Goal: Task Accomplishment & Management: Complete application form

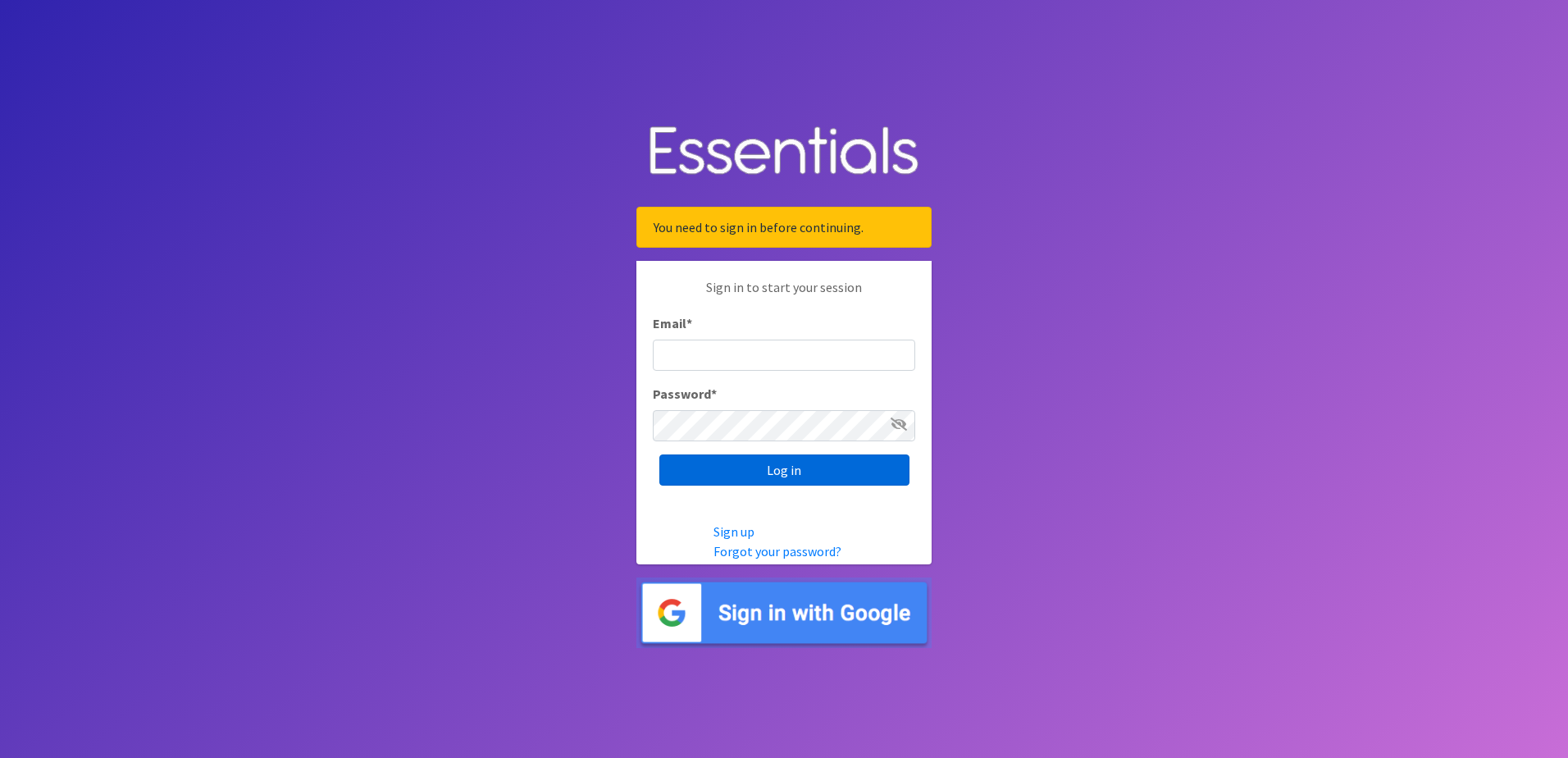
type input "[PERSON_NAME][EMAIL_ADDRESS][DOMAIN_NAME]"
click at [687, 462] on input "Log in" at bounding box center [784, 470] width 250 height 31
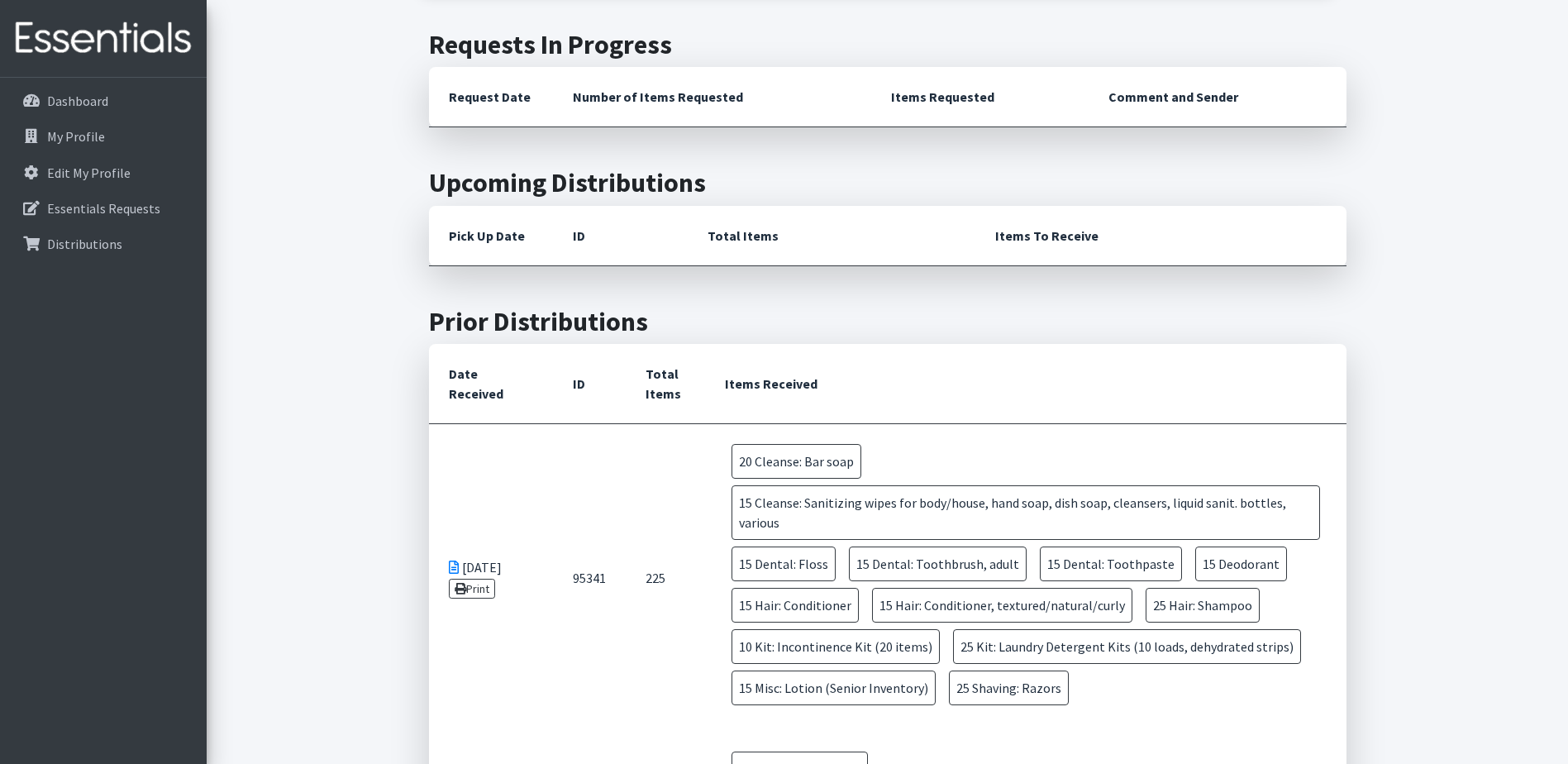
scroll to position [414, 0]
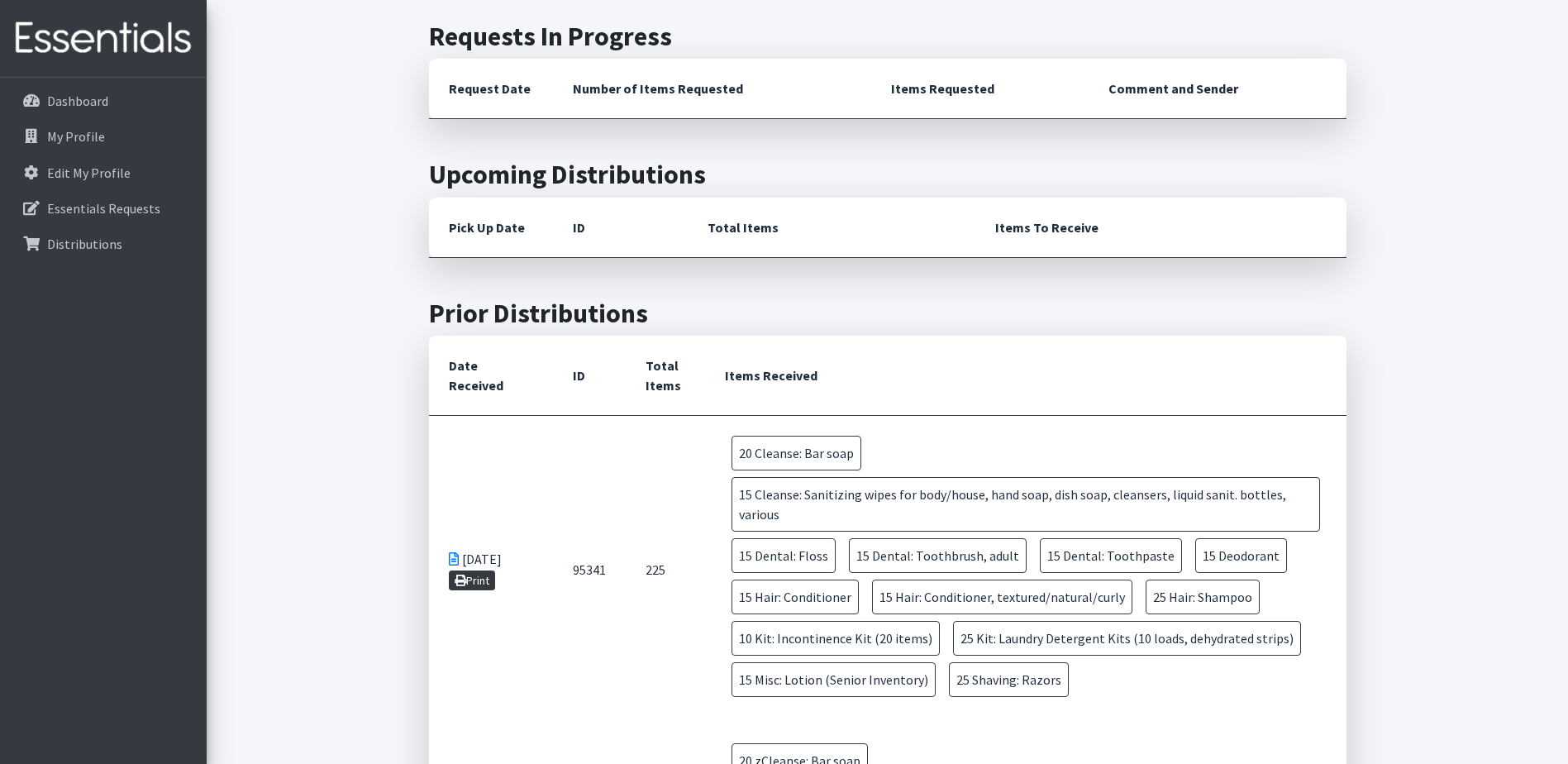
click at [483, 583] on link "Print" at bounding box center [472, 581] width 47 height 20
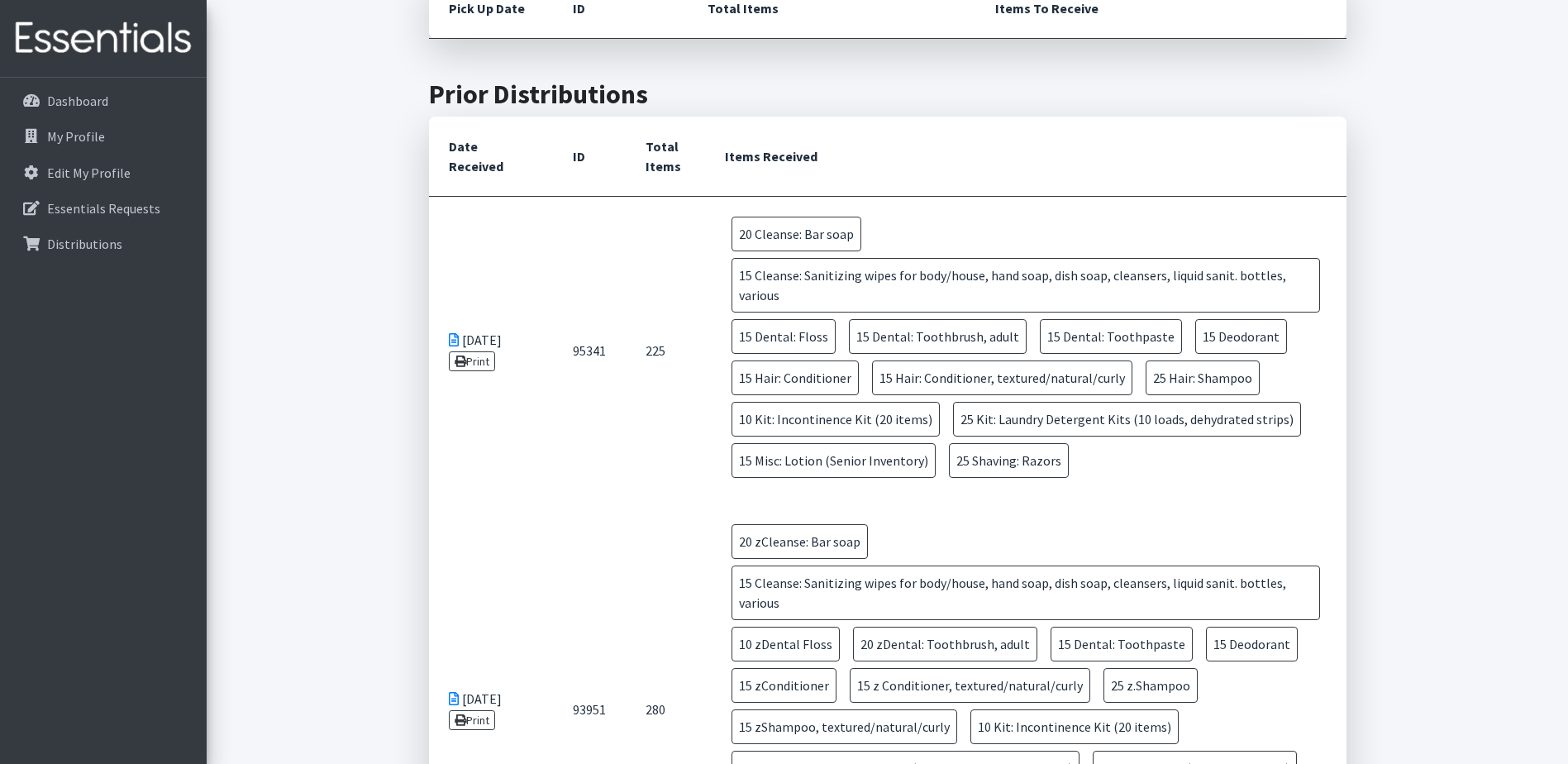
scroll to position [661, 0]
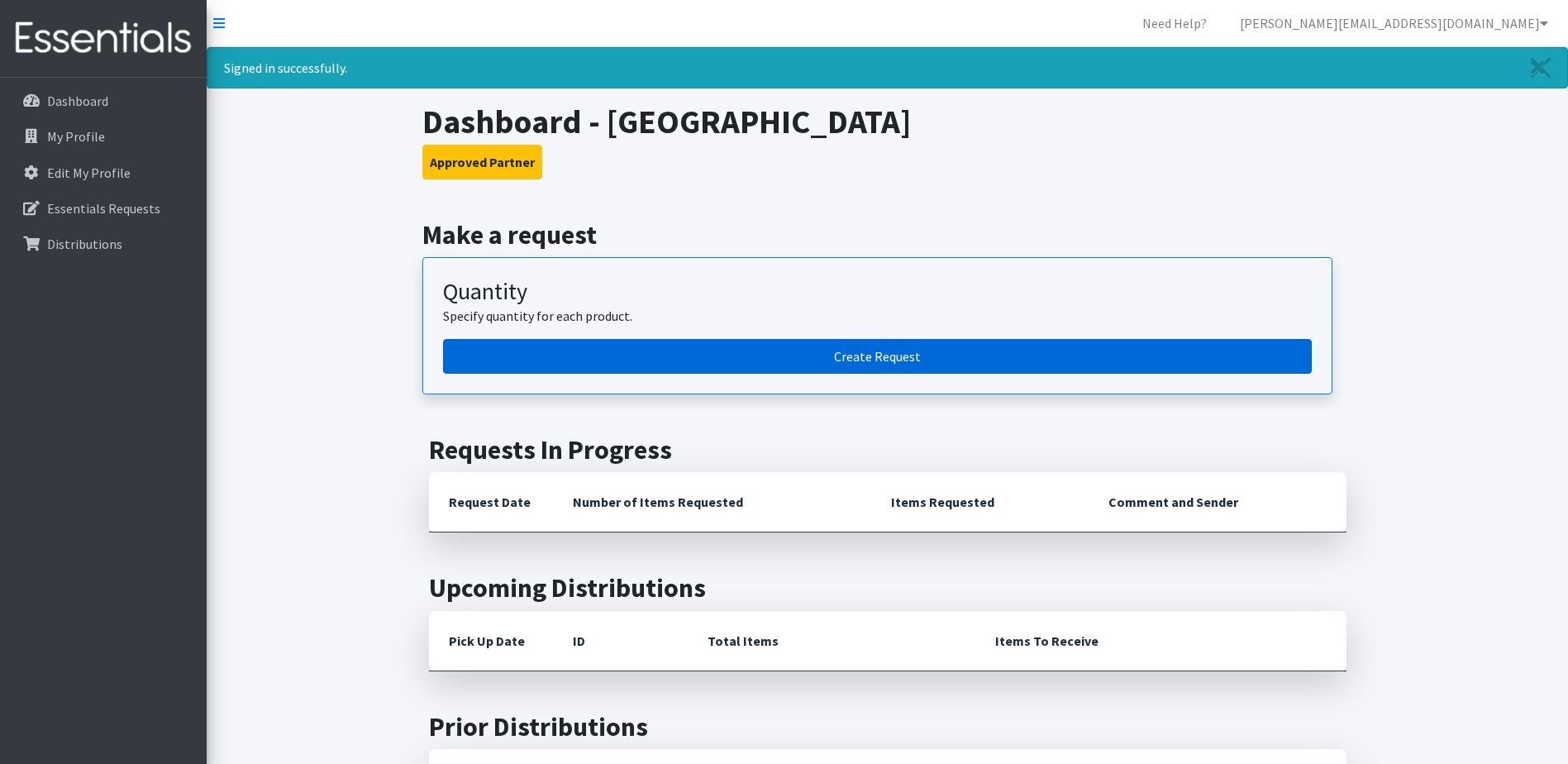
click at [863, 358] on link "Create Request" at bounding box center [877, 357] width 868 height 35
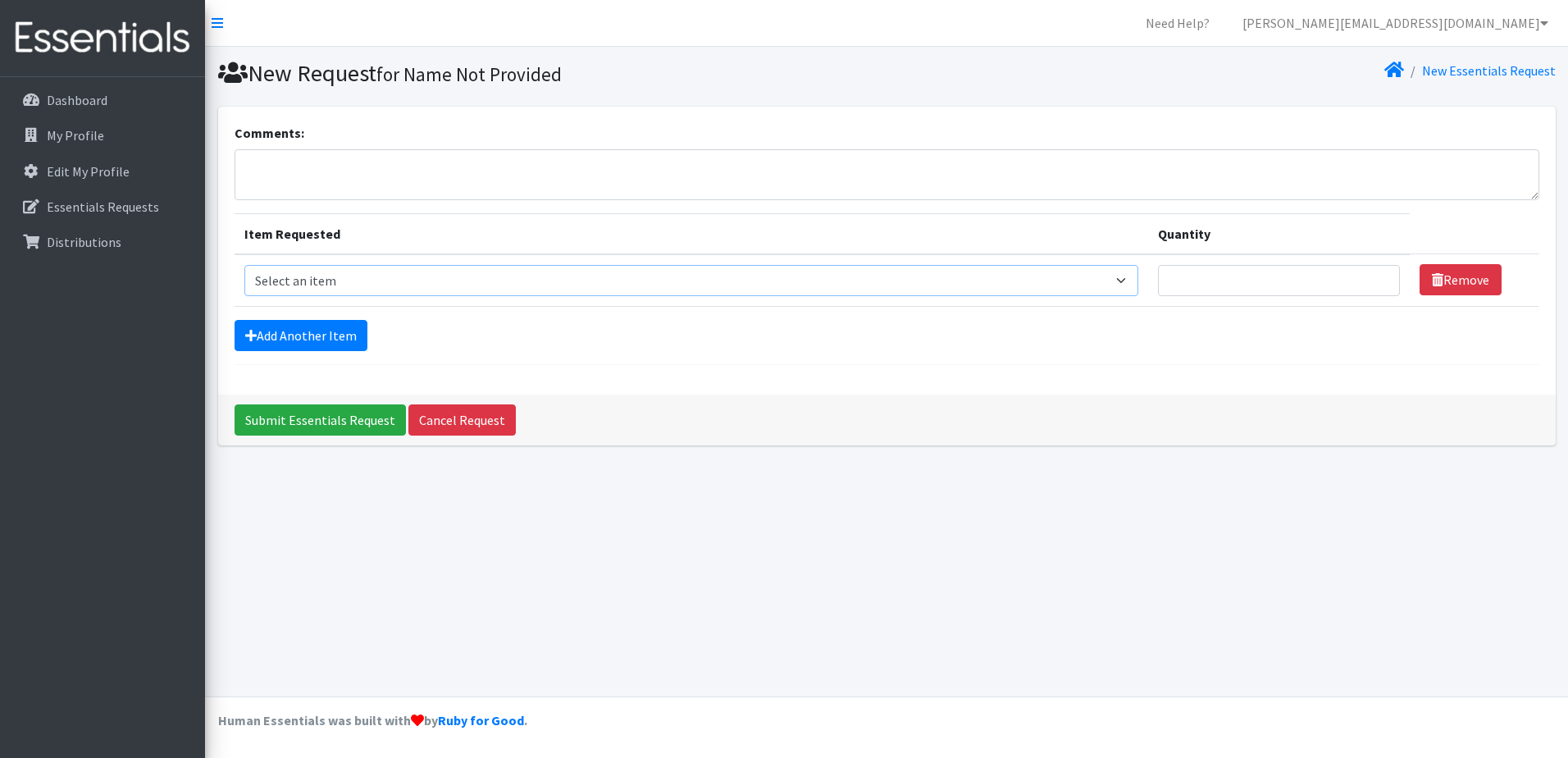
click at [380, 284] on select "Select an item Cleanse: Bar soap Cleanse: Sanitizing wipes for body/house, hand…" at bounding box center [691, 280] width 894 height 31
select select "15546"
click at [245, 265] on select "Select an item Cleanse: Bar soap Cleanse: Sanitizing wipes for body/house, hand…" at bounding box center [691, 280] width 894 height 31
click at [1543, 18] on icon at bounding box center [1543, 23] width 8 height 13
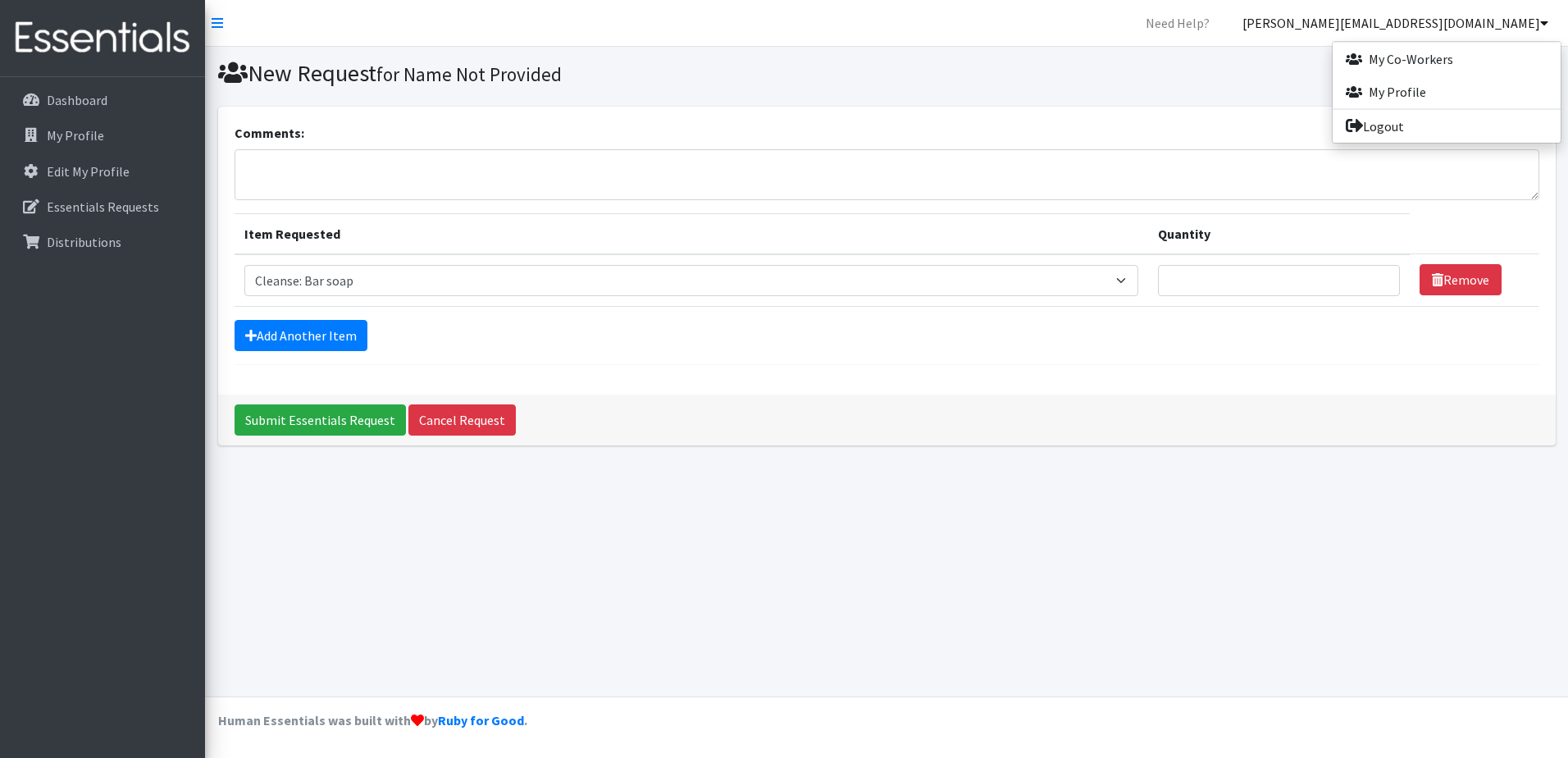
click at [1109, 82] on div "New Essentials Request" at bounding box center [1223, 74] width 675 height 29
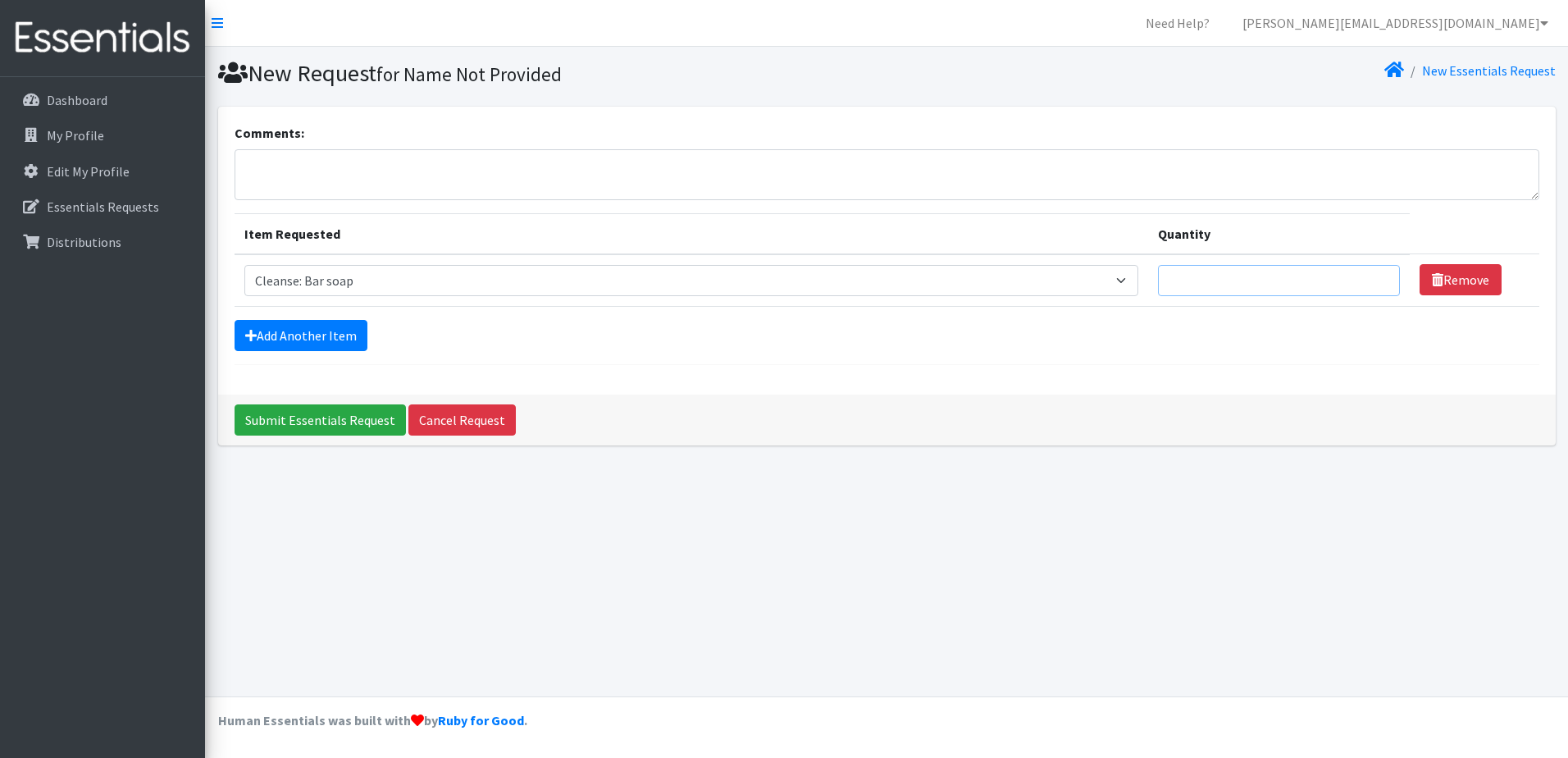
click at [1203, 277] on input "Quantity" at bounding box center [1279, 280] width 242 height 31
type input "20"
click at [323, 343] on link "Add Another Item" at bounding box center [301, 336] width 133 height 31
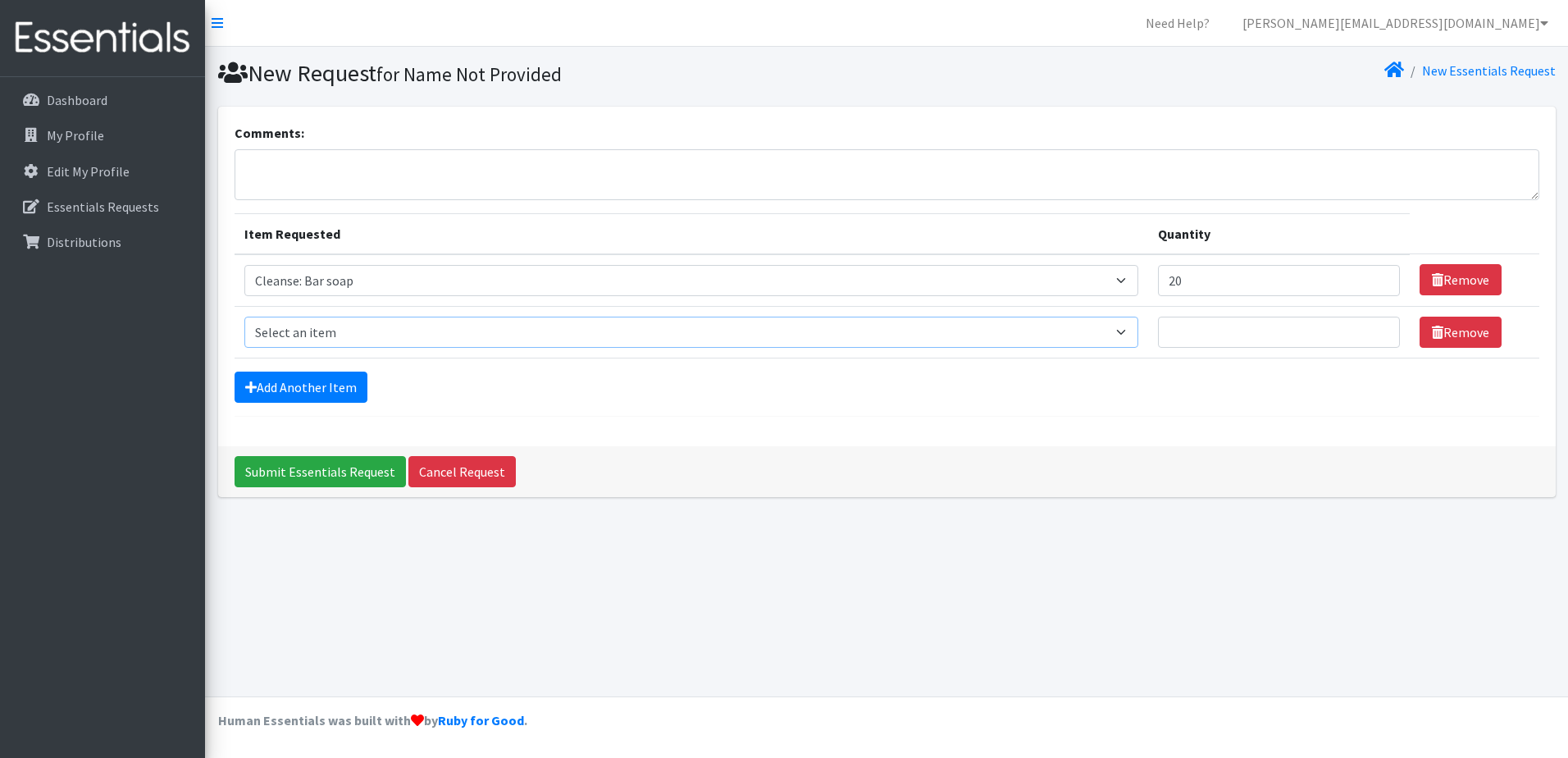
click at [297, 329] on select "Select an item Cleanse: Bar soap Cleanse: Sanitizing wipes for body/house, hand…" at bounding box center [691, 332] width 894 height 31
select select "12028"
click at [245, 317] on select "Select an item Cleanse: Bar soap Cleanse: Sanitizing wipes for body/house, hand…" at bounding box center [691, 332] width 894 height 31
click at [1271, 341] on input "Quantity" at bounding box center [1279, 332] width 242 height 31
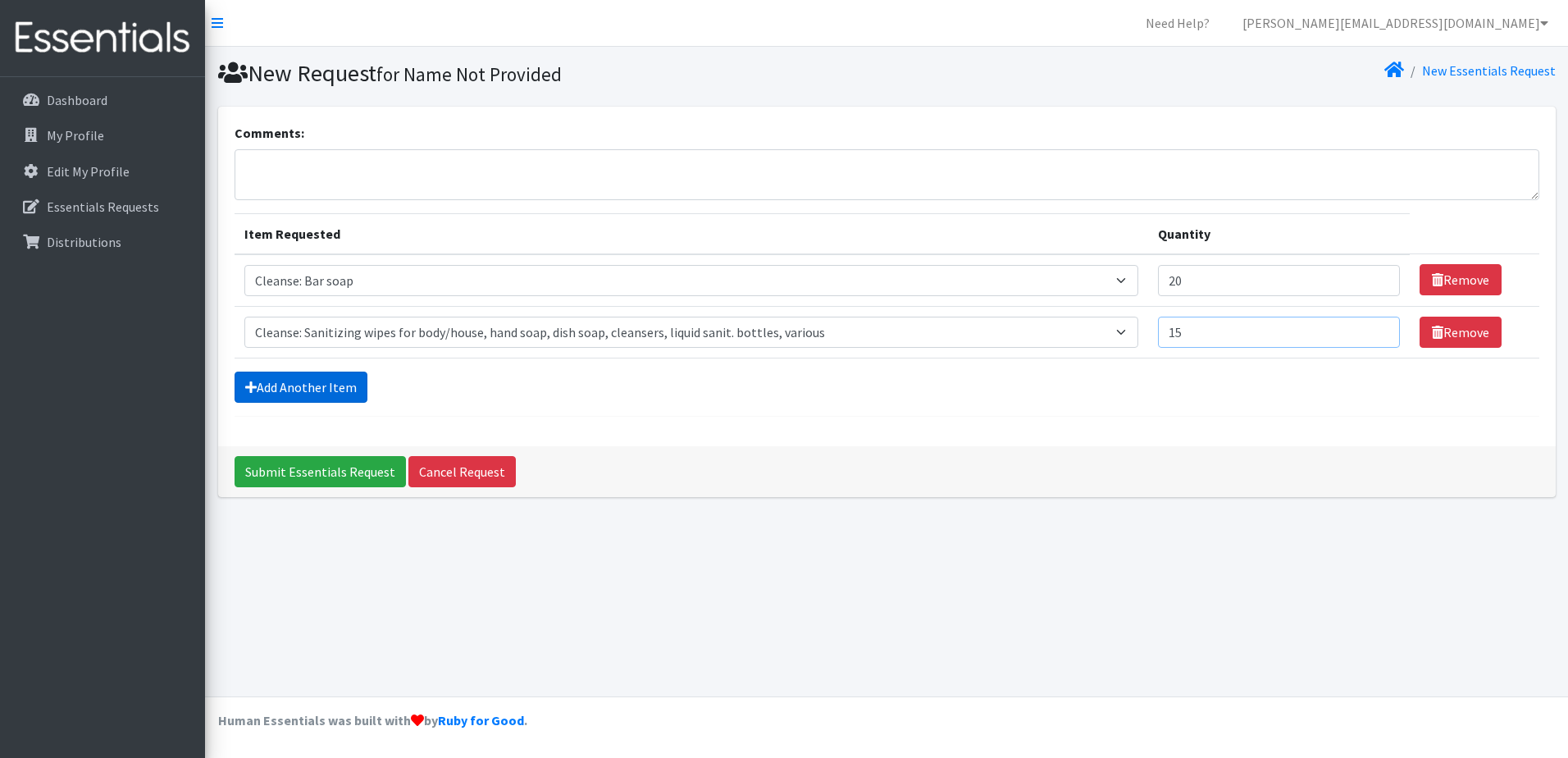
type input "15"
click at [289, 379] on link "Add Another Item" at bounding box center [301, 387] width 133 height 31
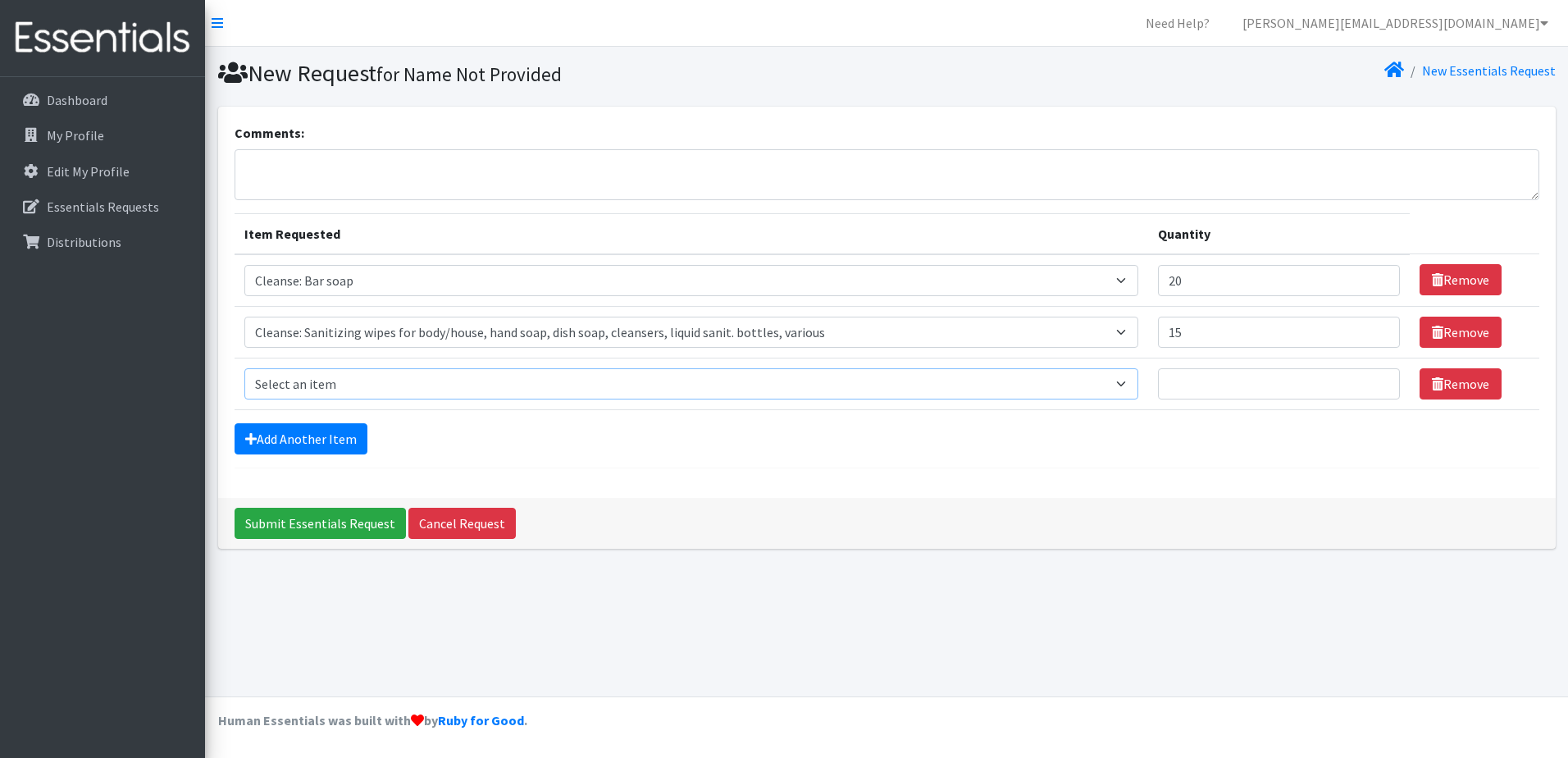
click at [316, 383] on select "Select an item Cleanse: Bar soap Cleanse: Sanitizing wipes for body/house, hand…" at bounding box center [691, 384] width 894 height 31
select select "15547"
click at [245, 369] on select "Select an item Cleanse: Bar soap Cleanse: Sanitizing wipes for body/house, hand…" at bounding box center [691, 384] width 894 height 31
click at [1203, 394] on input "Quantity" at bounding box center [1279, 384] width 242 height 31
type input "15"
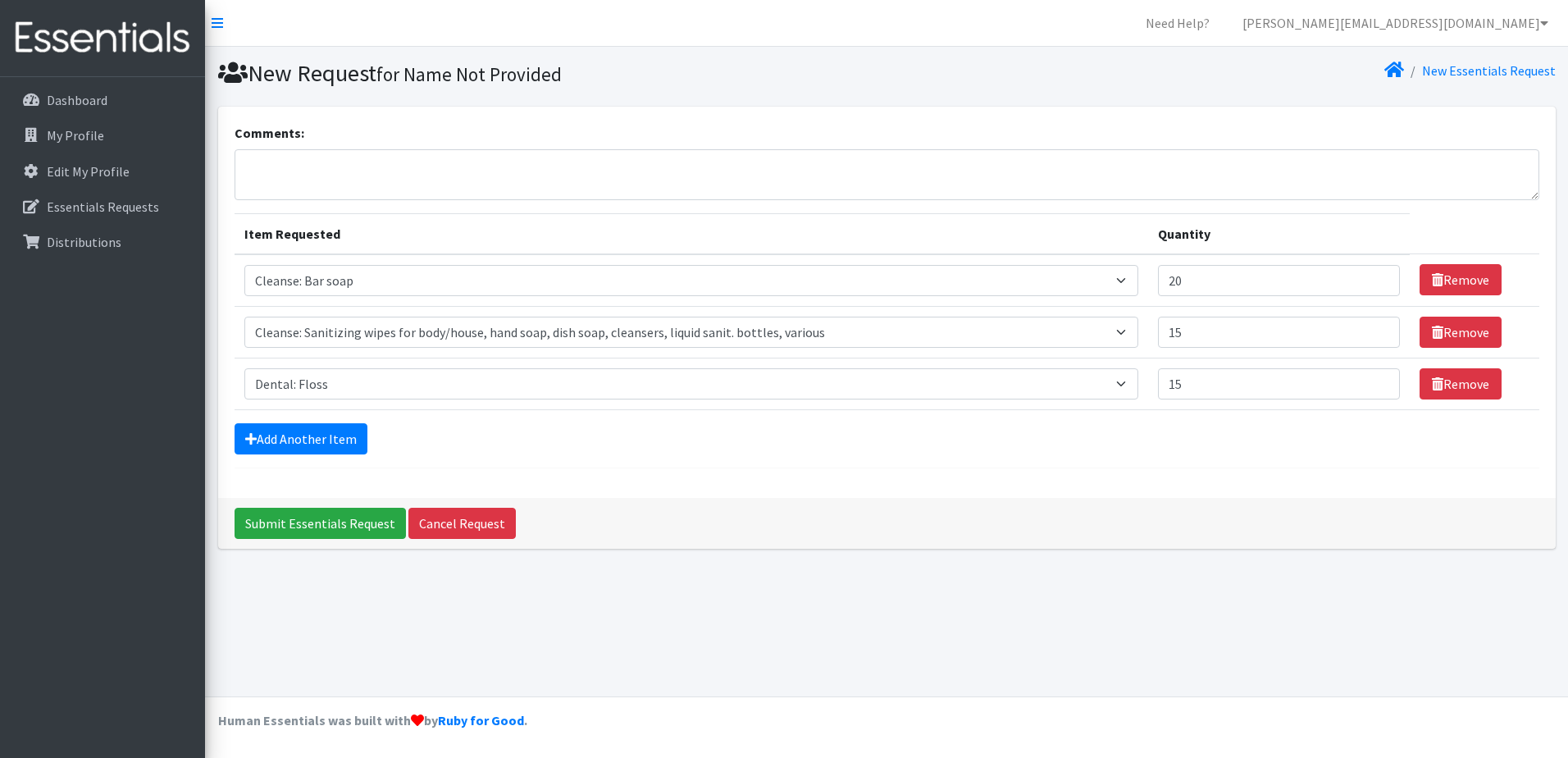
click at [262, 420] on form "Comments: Item Requested Quantity Item Requested Select an item Cleanse: Bar so…" at bounding box center [887, 296] width 1304 height 346
click at [266, 431] on link "Add Another Item" at bounding box center [301, 439] width 133 height 31
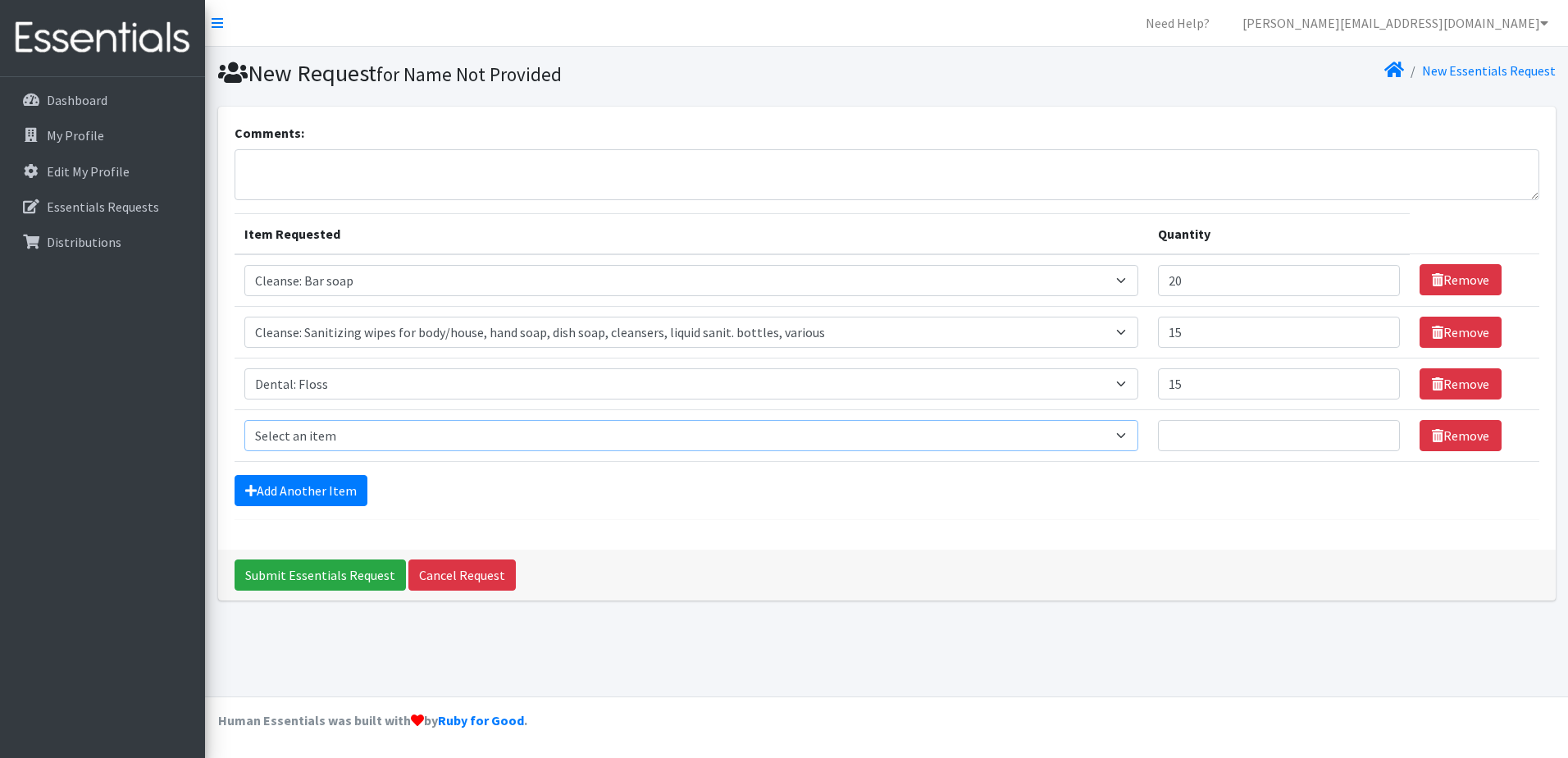
click at [295, 427] on select "Select an item Cleanse: Bar soap Cleanse: Sanitizing wipes for body/house, hand…" at bounding box center [691, 436] width 894 height 31
select select "15549"
click at [245, 420] on select "Select an item Cleanse: Bar soap Cleanse: Sanitizing wipes for body/house, hand…" at bounding box center [691, 436] width 894 height 31
click at [1185, 426] on input "Quantity" at bounding box center [1279, 436] width 242 height 31
type input "15"
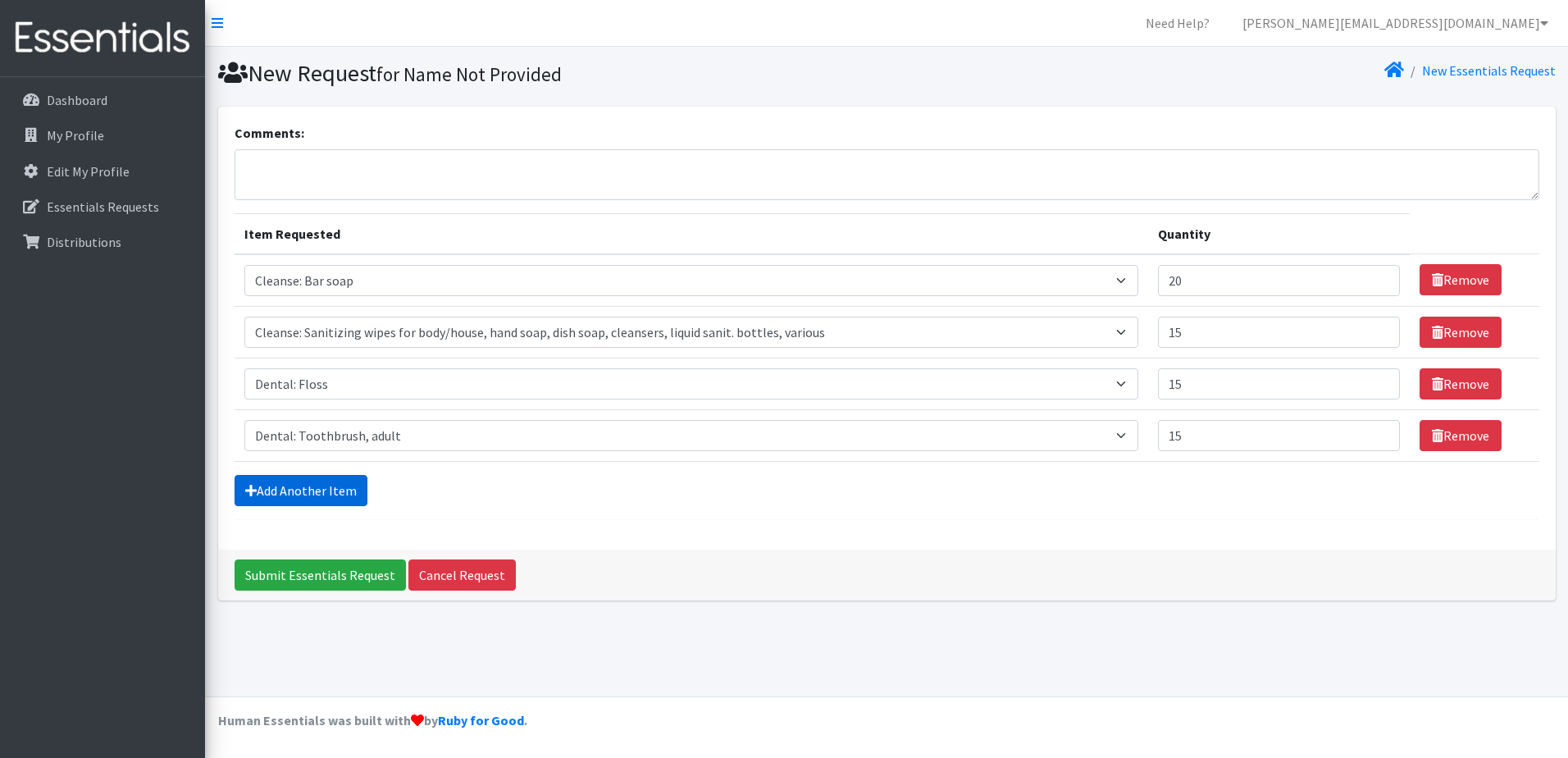
click at [301, 501] on link "Add Another Item" at bounding box center [301, 490] width 133 height 31
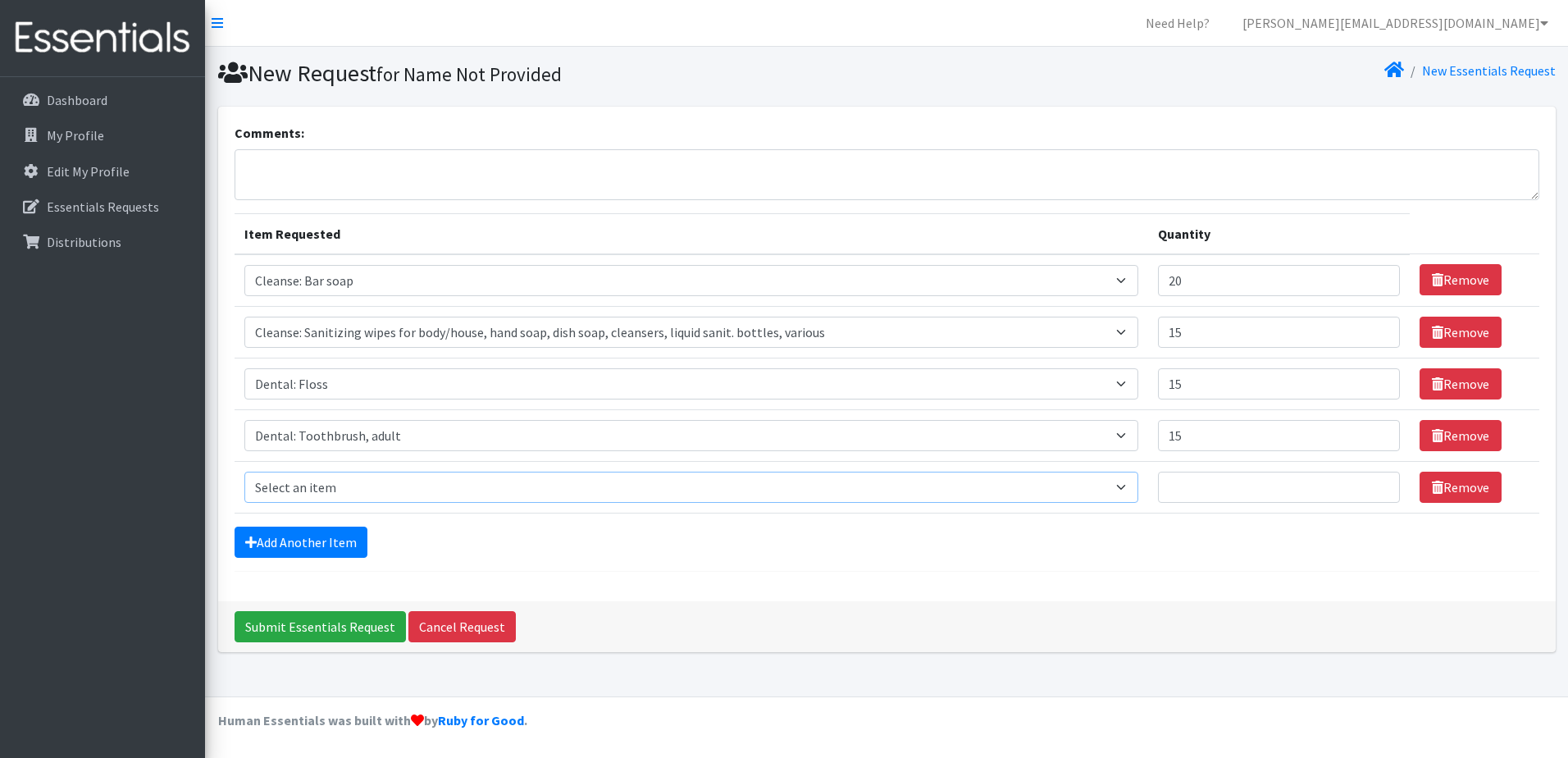
click at [288, 487] on select "Select an item Cleanse: Bar soap Cleanse: Sanitizing wipes for body/house, hand…" at bounding box center [691, 487] width 894 height 31
click at [521, 582] on div "Comments: Item Requested Quantity Item Requested Select an item Cleanse: Bar so…" at bounding box center [887, 354] width 1337 height 495
click at [317, 488] on select "Select an item Cleanse: Bar soap Cleanse: Sanitizing wipes for body/house, hand…" at bounding box center [691, 487] width 894 height 31
select select "12032"
click at [245, 471] on select "Select an item Cleanse: Bar soap Cleanse: Sanitizing wipes for body/house, hand…" at bounding box center [691, 487] width 894 height 31
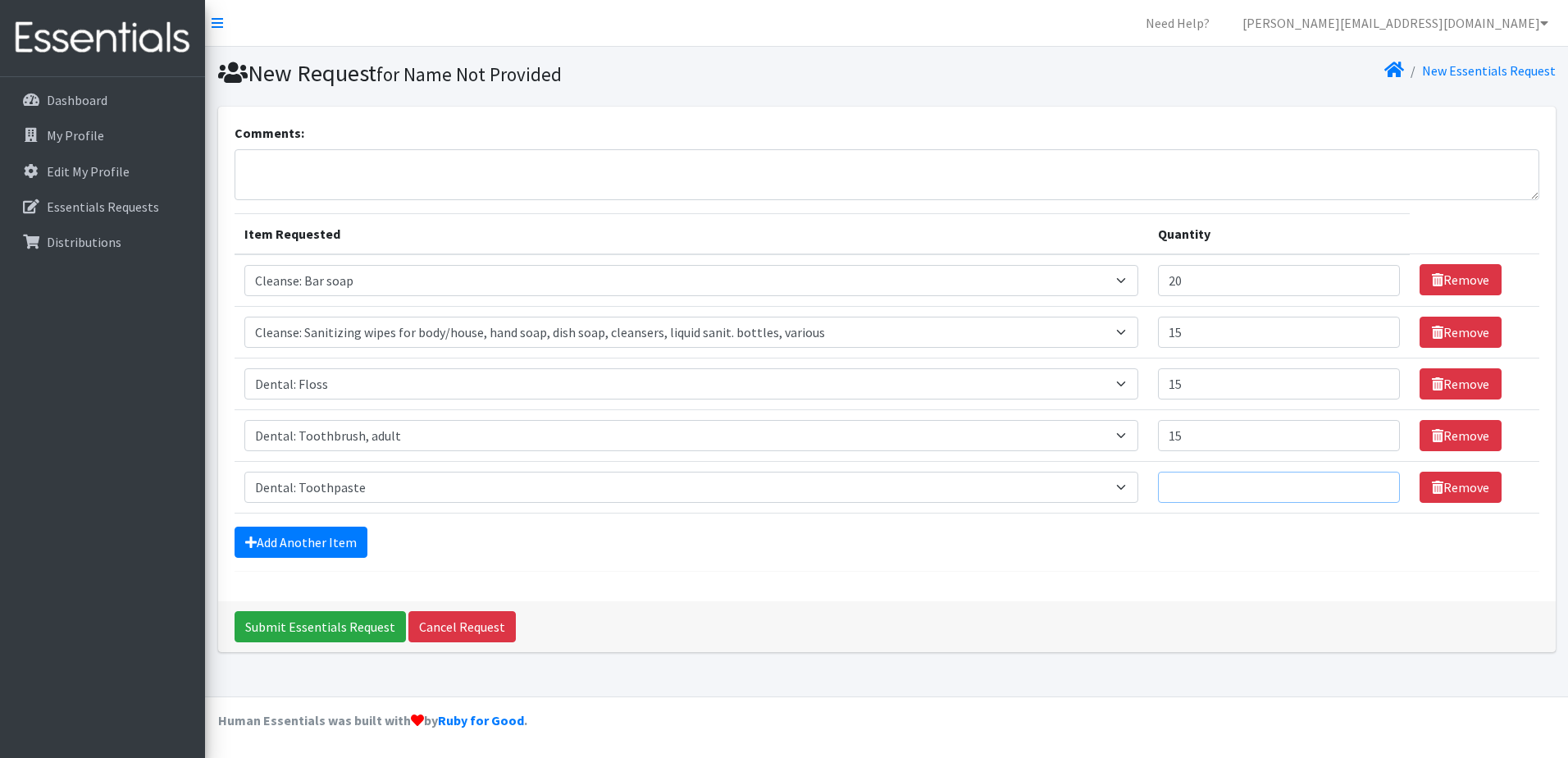
click at [1267, 483] on input "Quantity" at bounding box center [1279, 487] width 242 height 31
type input "15"
click at [292, 551] on link "Add Another Item" at bounding box center [301, 542] width 133 height 31
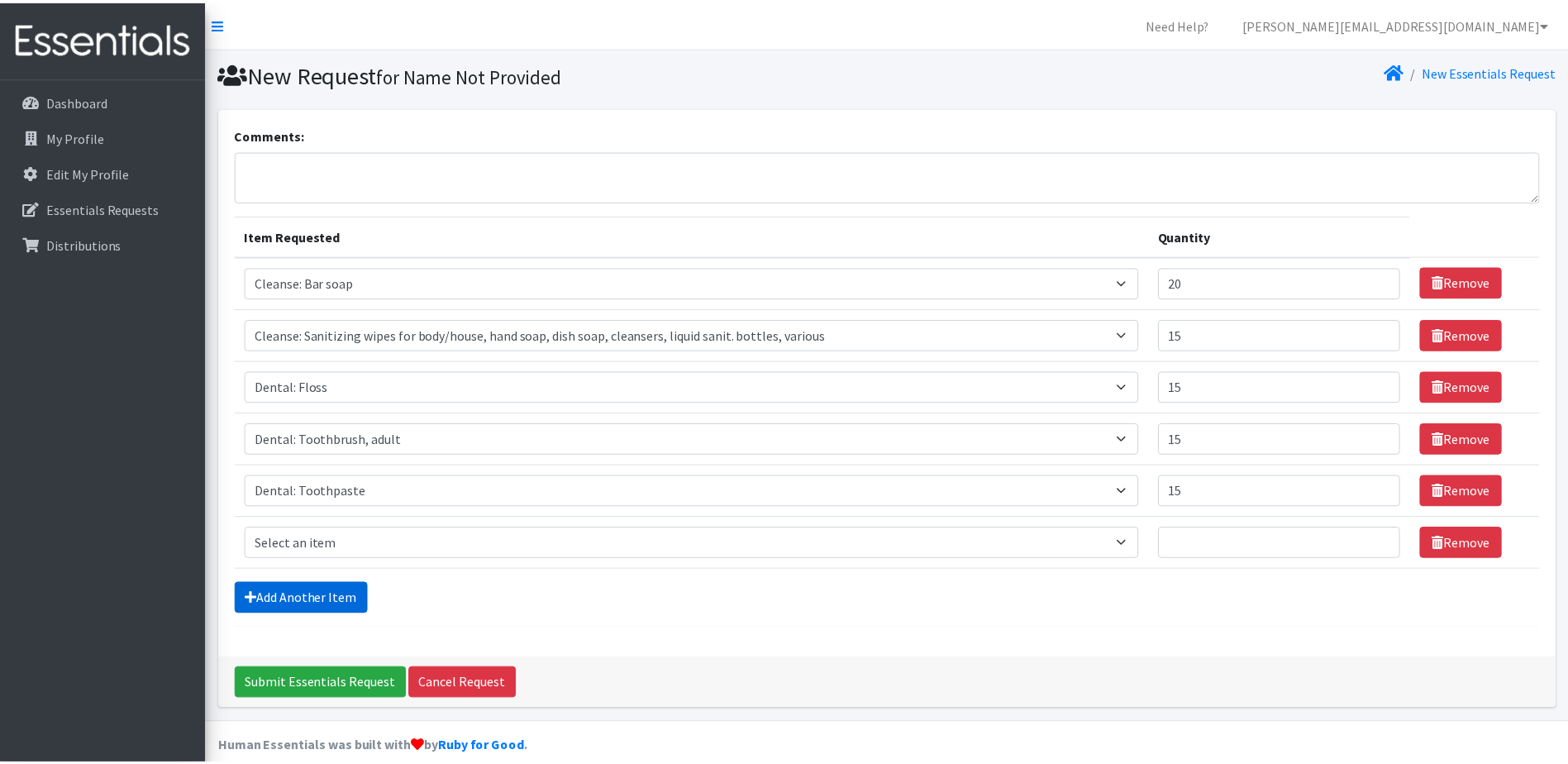
scroll to position [21, 0]
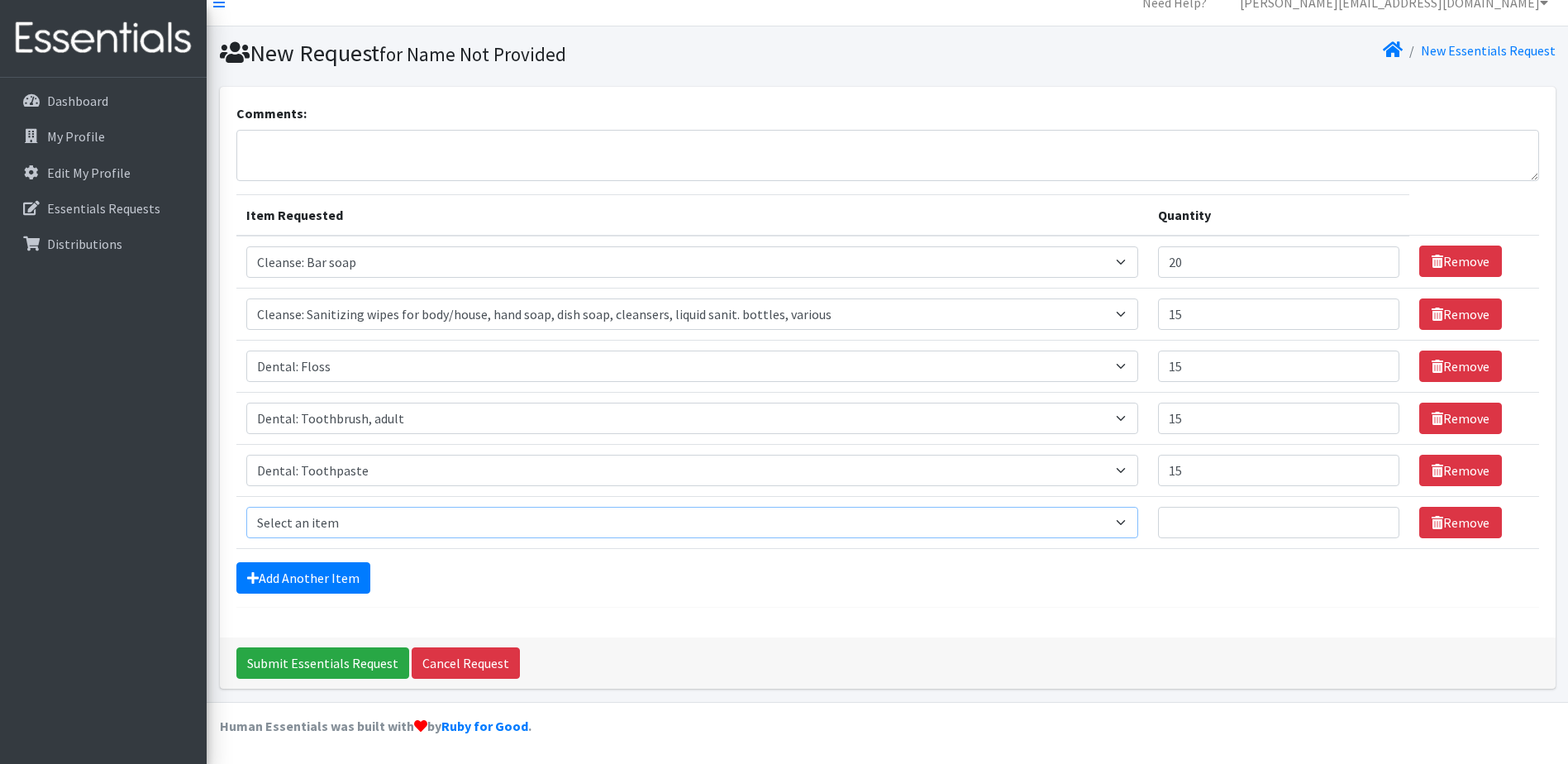
click at [310, 508] on select "Select an item Cleanse: Bar soap Cleanse: Sanitizing wipes for body/house, hand…" at bounding box center [693, 523] width 893 height 31
select select "12011"
click at [247, 507] on select "Select an item Cleanse: Bar soap Cleanse: Sanitizing wipes for body/house, hand…" at bounding box center [693, 523] width 893 height 31
click at [1234, 529] on input "Quantity" at bounding box center [1278, 523] width 241 height 31
type input "15"
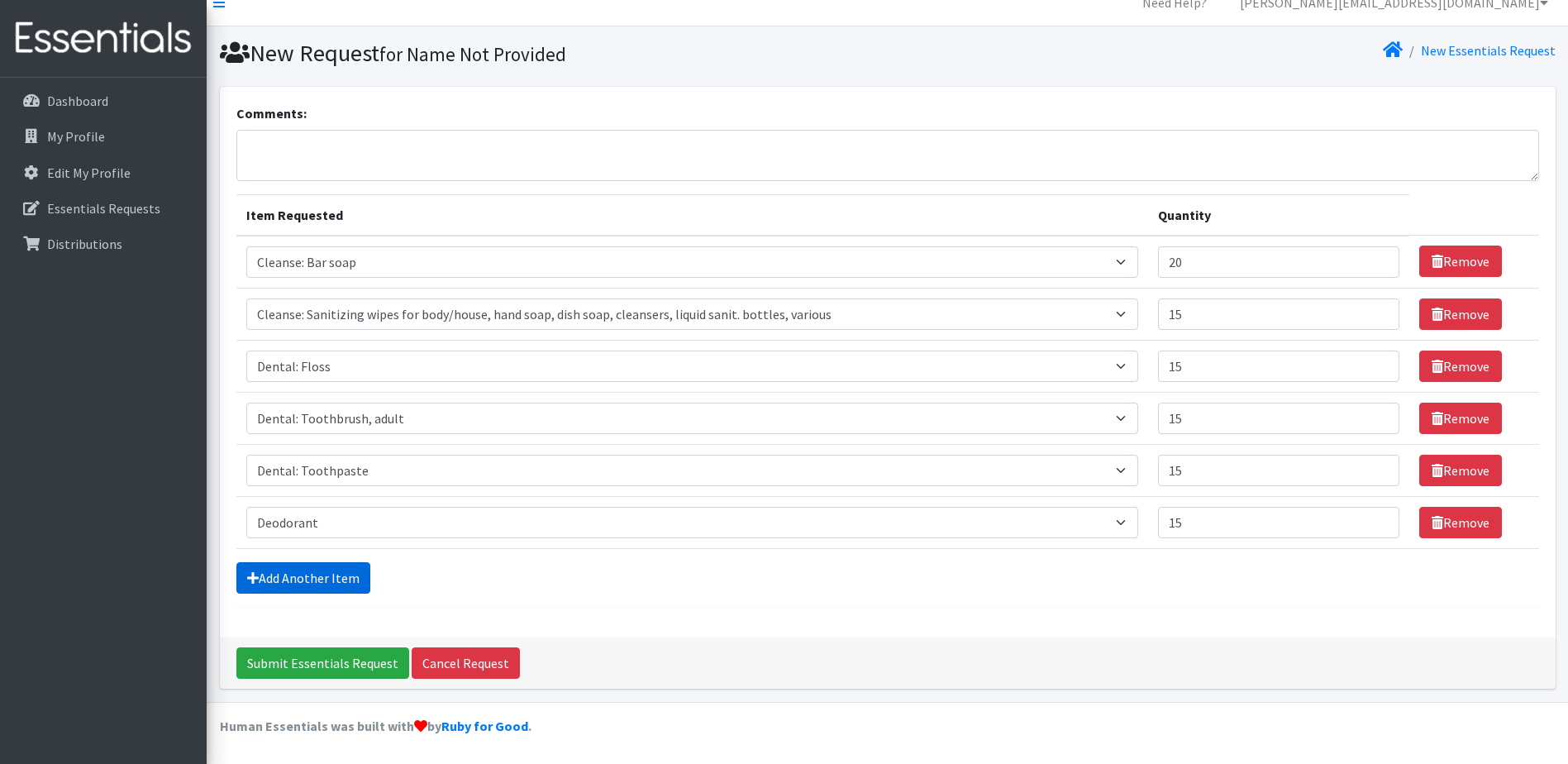
click at [347, 583] on link "Add Another Item" at bounding box center [304, 578] width 134 height 31
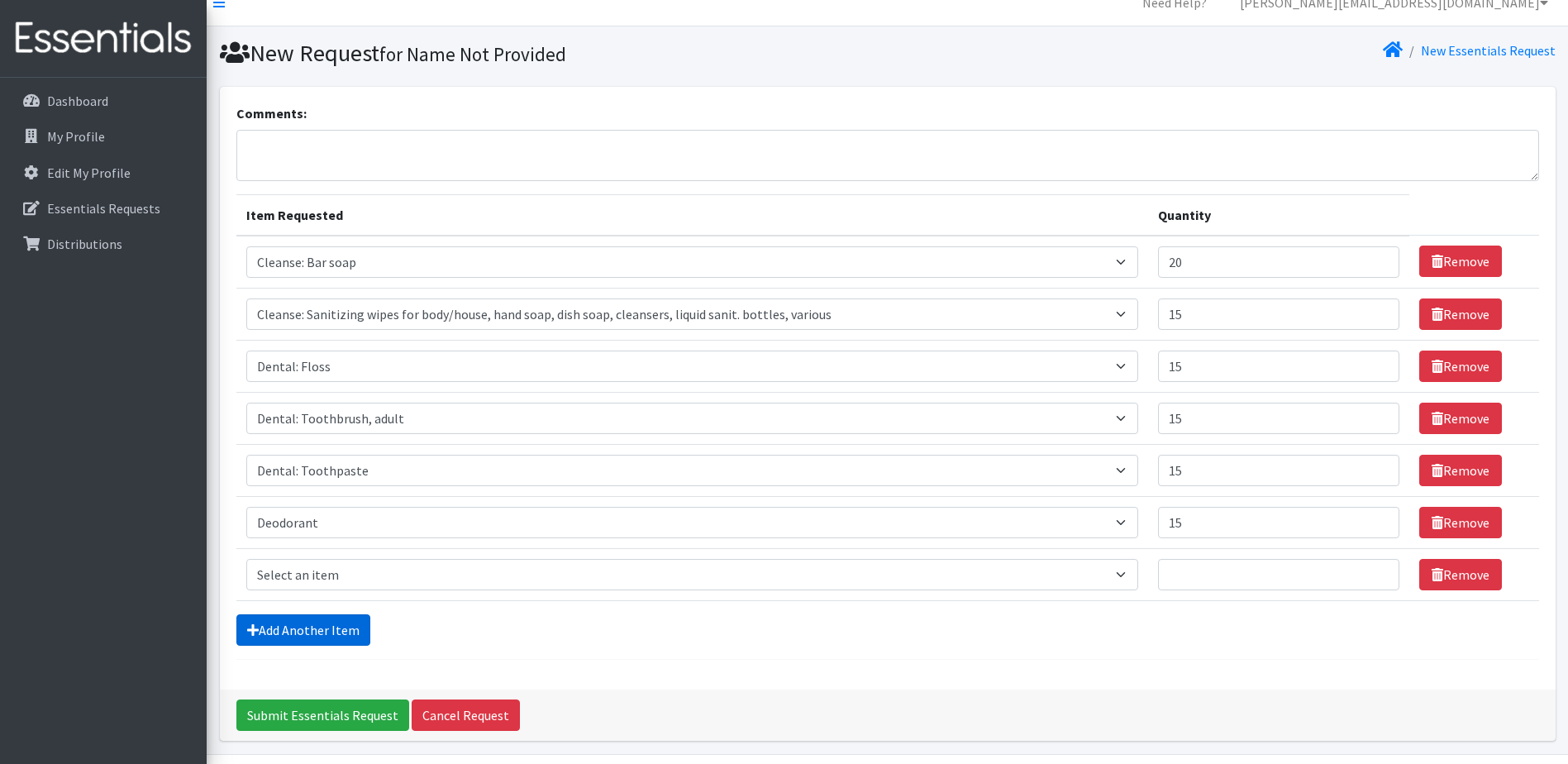
scroll to position [72, 0]
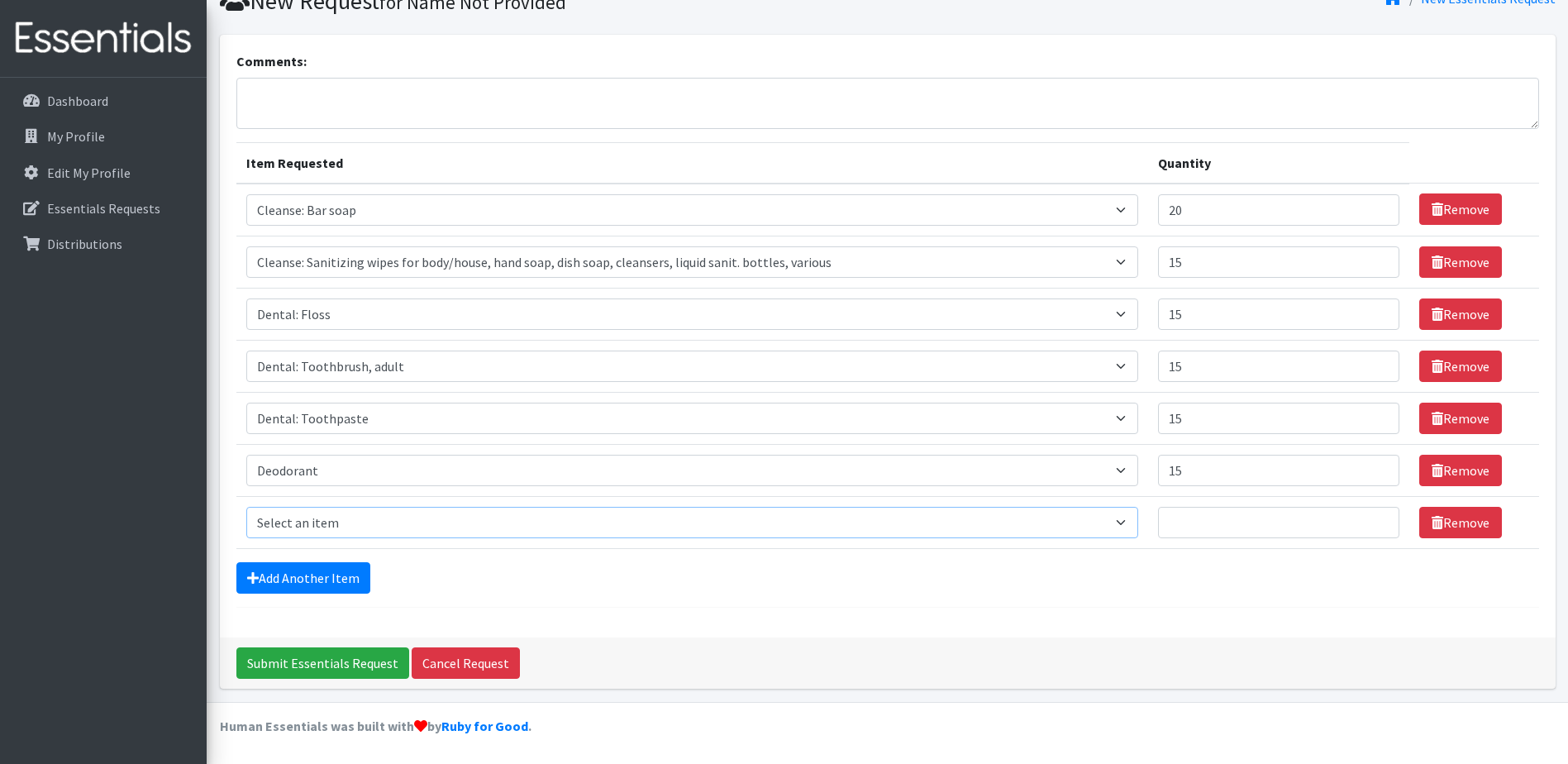
click at [374, 526] on select "Select an item Cleanse: Bar soap Cleanse: Sanitizing wipes for body/house, hand…" at bounding box center [693, 523] width 893 height 31
select select "15542"
click at [247, 507] on select "Select an item Cleanse: Bar soap Cleanse: Sanitizing wipes for body/house, hand…" at bounding box center [693, 523] width 893 height 31
click at [1331, 533] on input "Quantity" at bounding box center [1278, 523] width 241 height 31
type input "15"
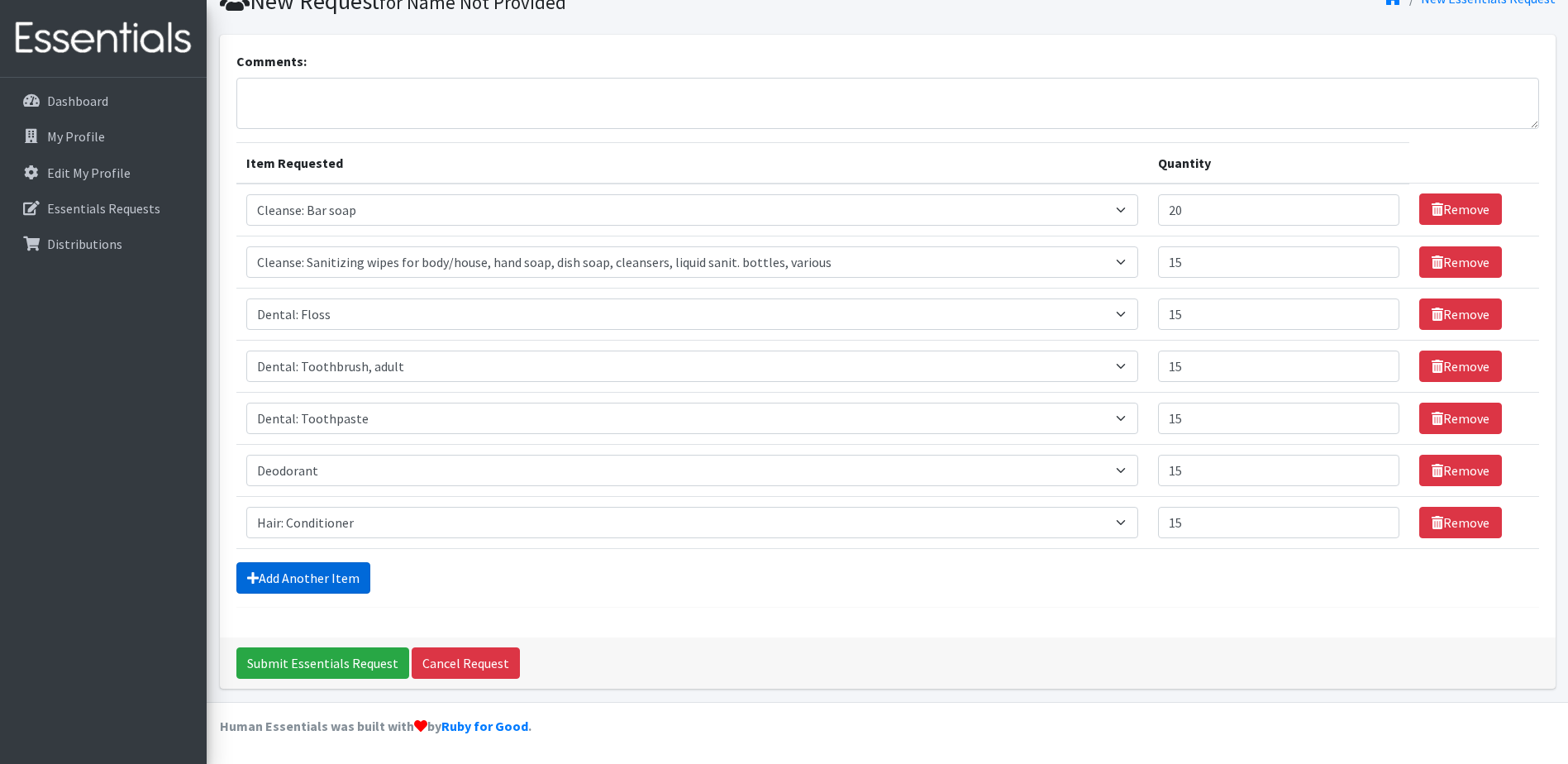
click at [305, 580] on link "Add Another Item" at bounding box center [304, 578] width 134 height 31
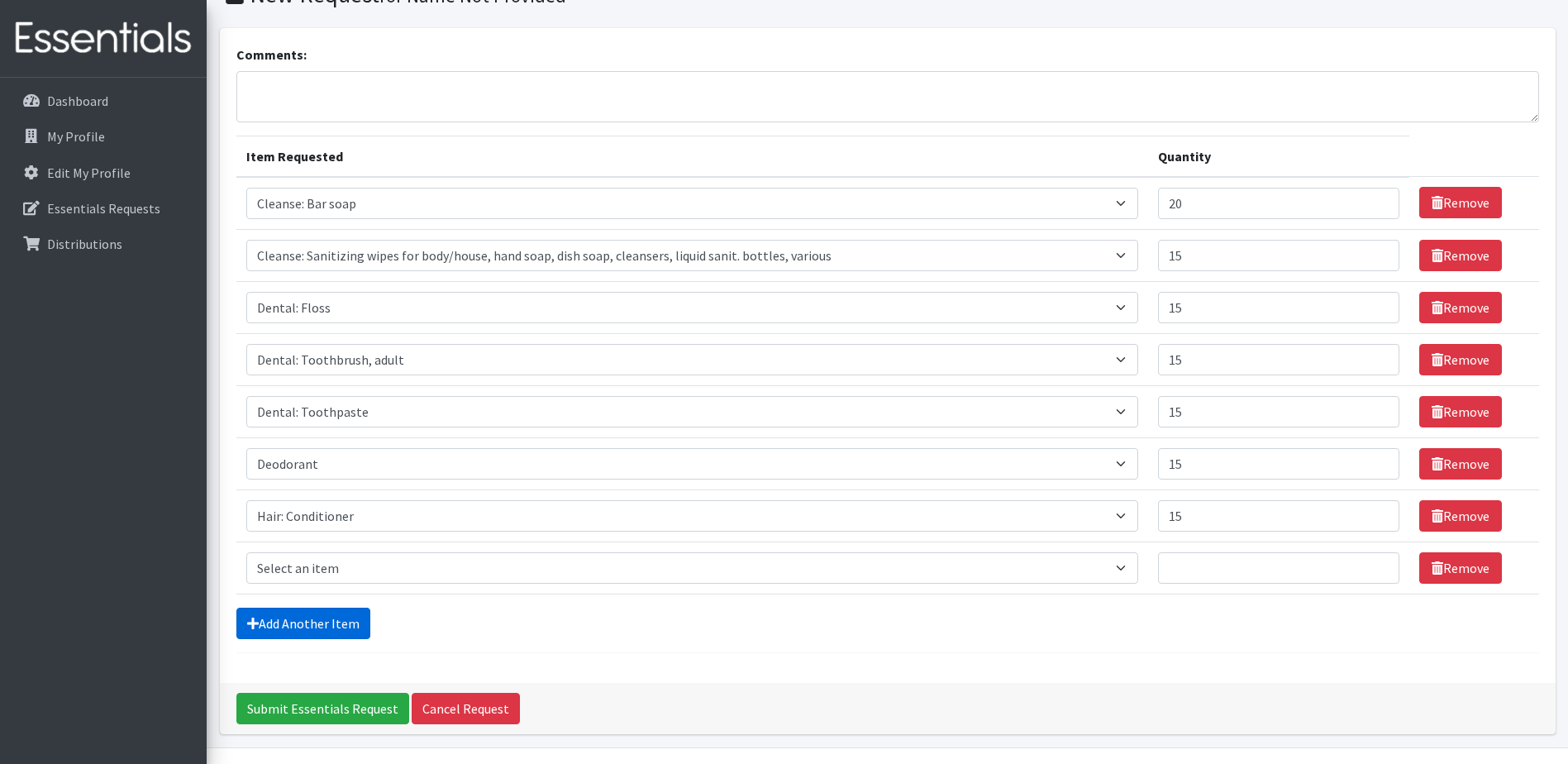
scroll to position [125, 0]
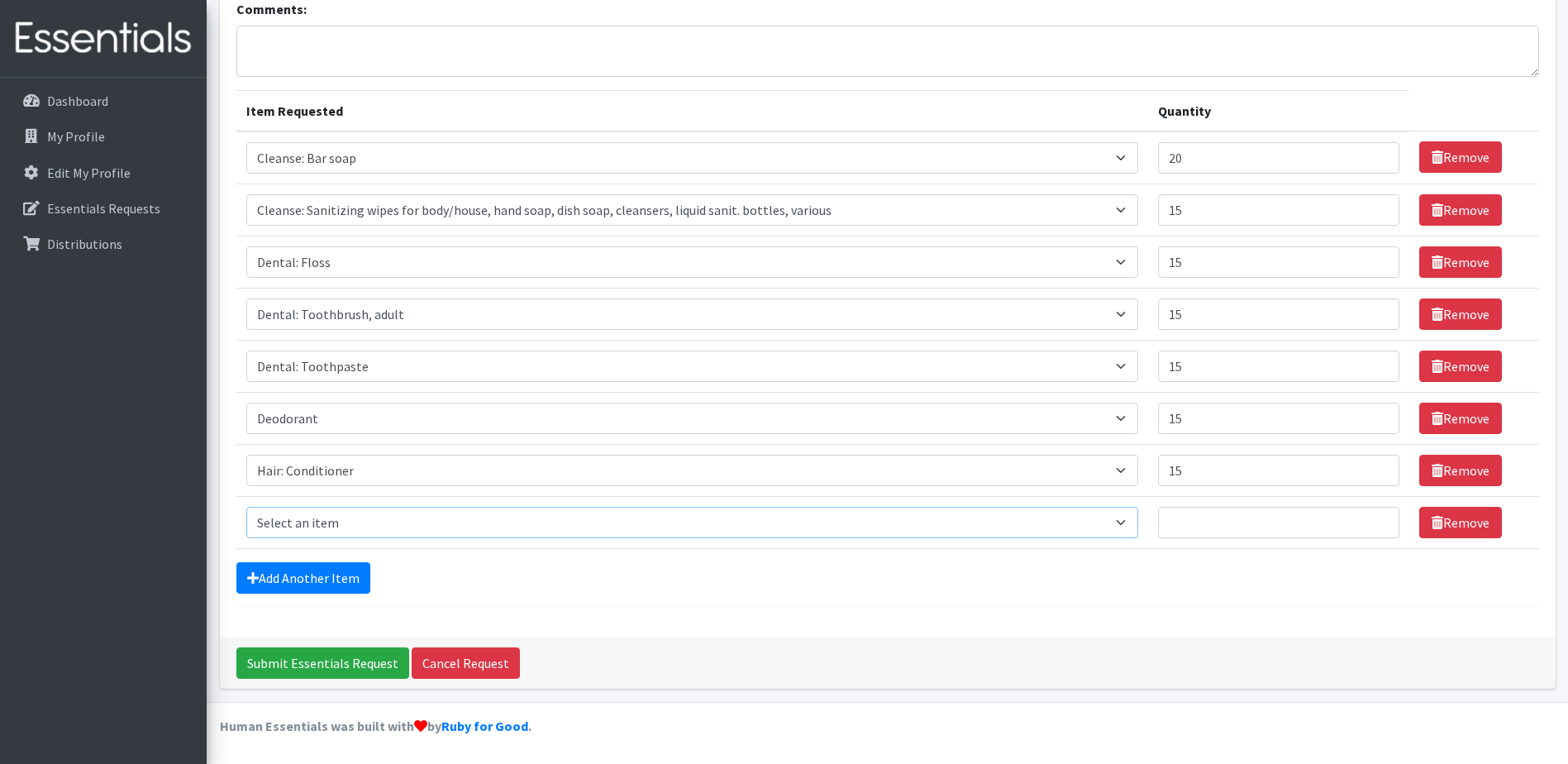
click at [282, 516] on select "Select an item Cleanse: Bar soap Cleanse: Sanitizing wipes for body/house, hand…" at bounding box center [693, 523] width 893 height 31
select select "15543"
click at [247, 507] on select "Select an item Cleanse: Bar soap Cleanse: Sanitizing wipes for body/house, hand…" at bounding box center [693, 523] width 893 height 31
click at [310, 581] on link "Add Another Item" at bounding box center [304, 578] width 134 height 31
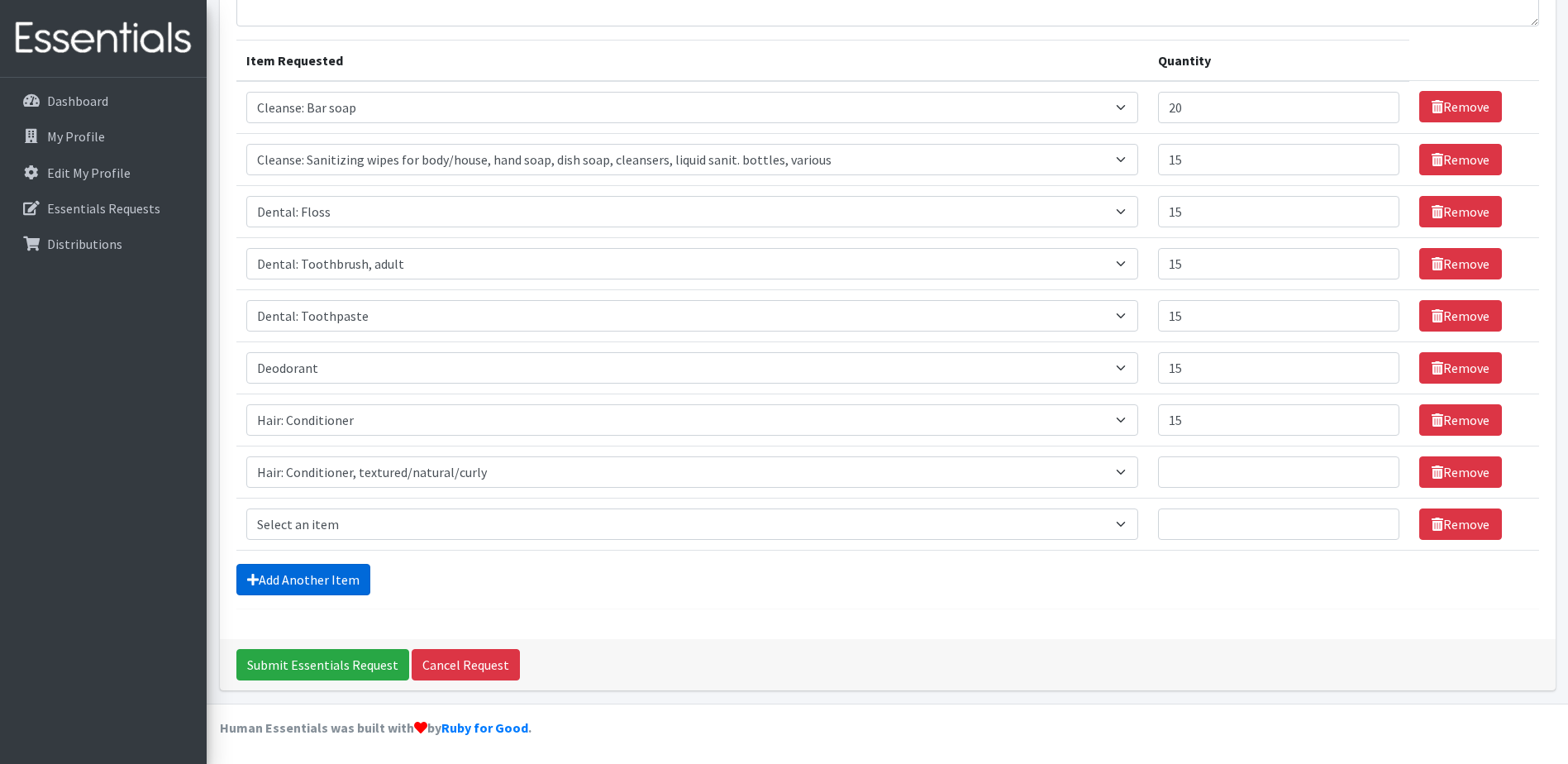
scroll to position [177, 0]
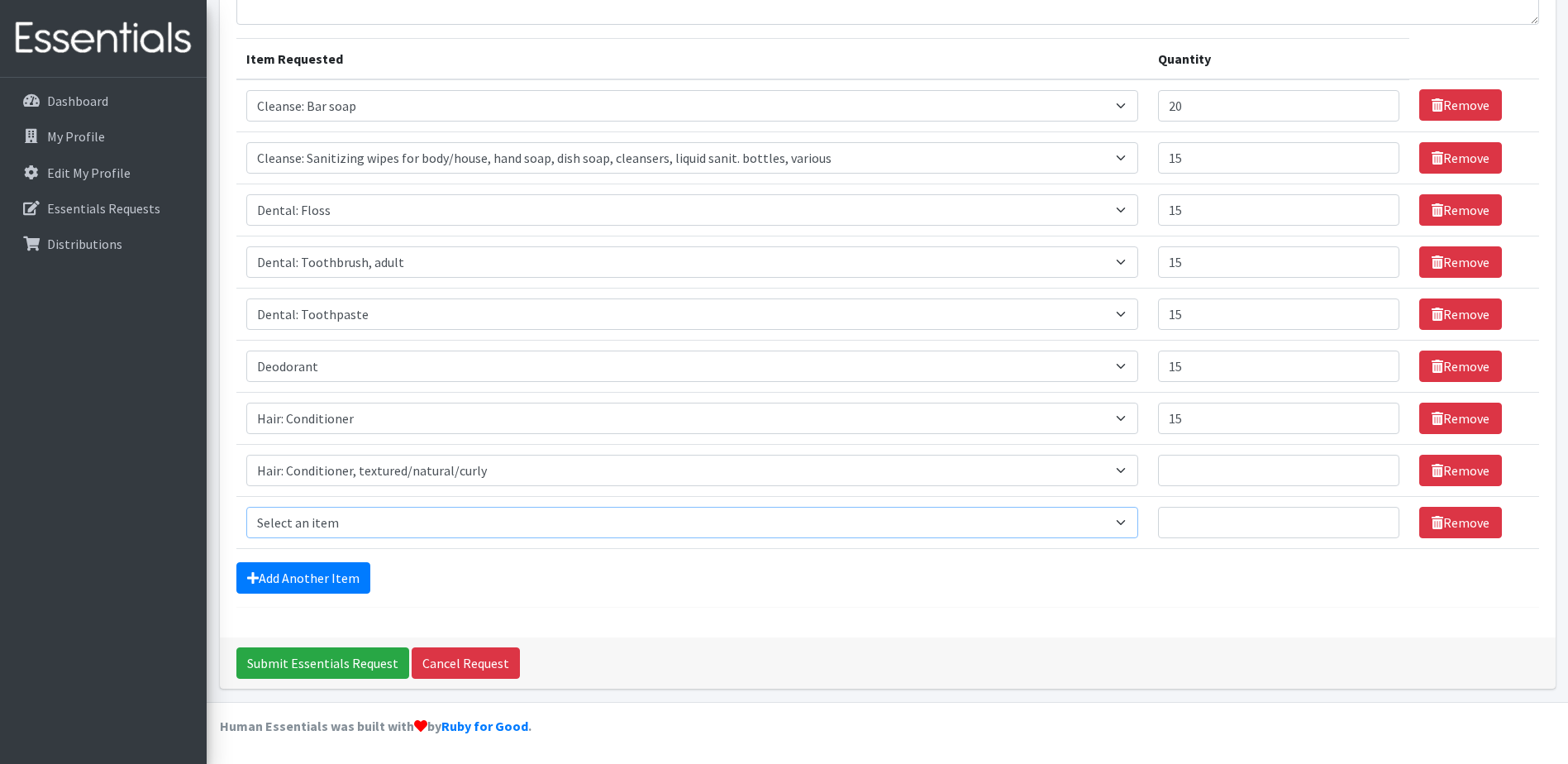
click at [300, 520] on select "Select an item Cleanse: Bar soap Cleanse: Sanitizing wipes for body/house, hand…" at bounding box center [693, 523] width 893 height 31
select select "15544"
click at [247, 507] on select "Select an item Cleanse: Bar soap Cleanse: Sanitizing wipes for body/house, hand…" at bounding box center [693, 523] width 893 height 31
click at [1310, 531] on input "Quantity" at bounding box center [1278, 523] width 241 height 31
type input "25"
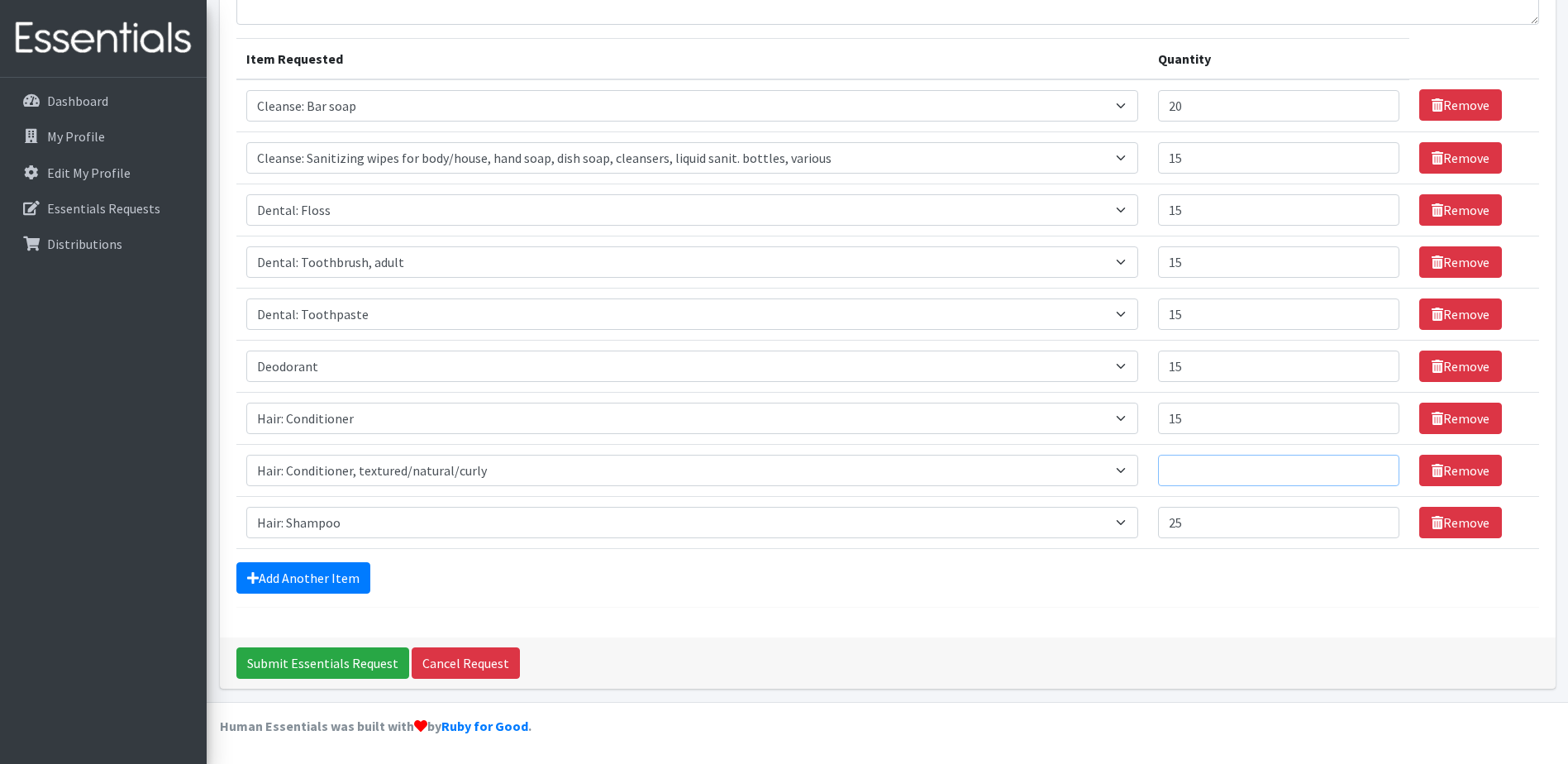
click at [1209, 474] on input "Quantity" at bounding box center [1278, 471] width 241 height 31
type input "15"
click at [311, 575] on link "Add Another Item" at bounding box center [304, 578] width 134 height 31
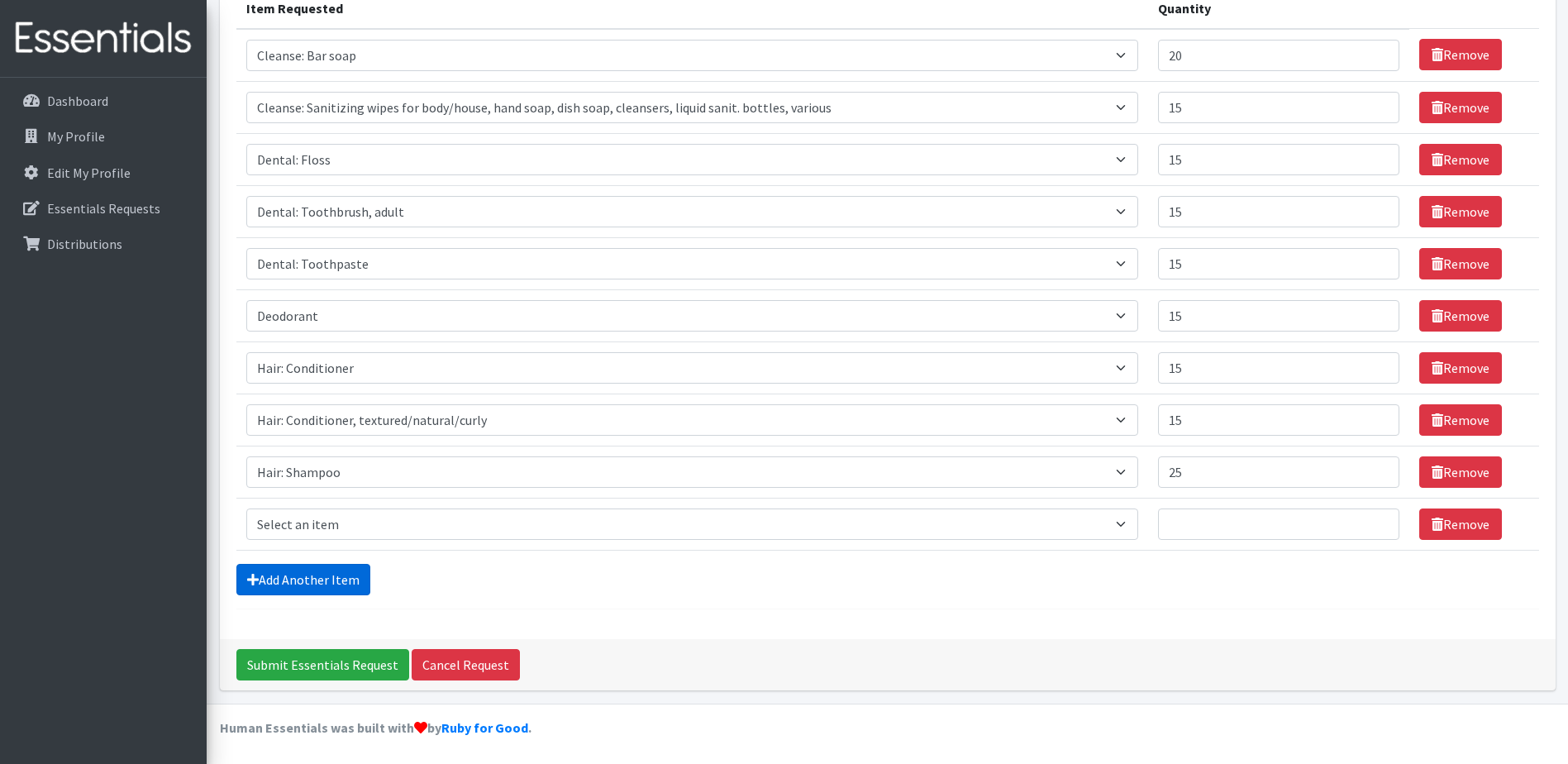
scroll to position [229, 0]
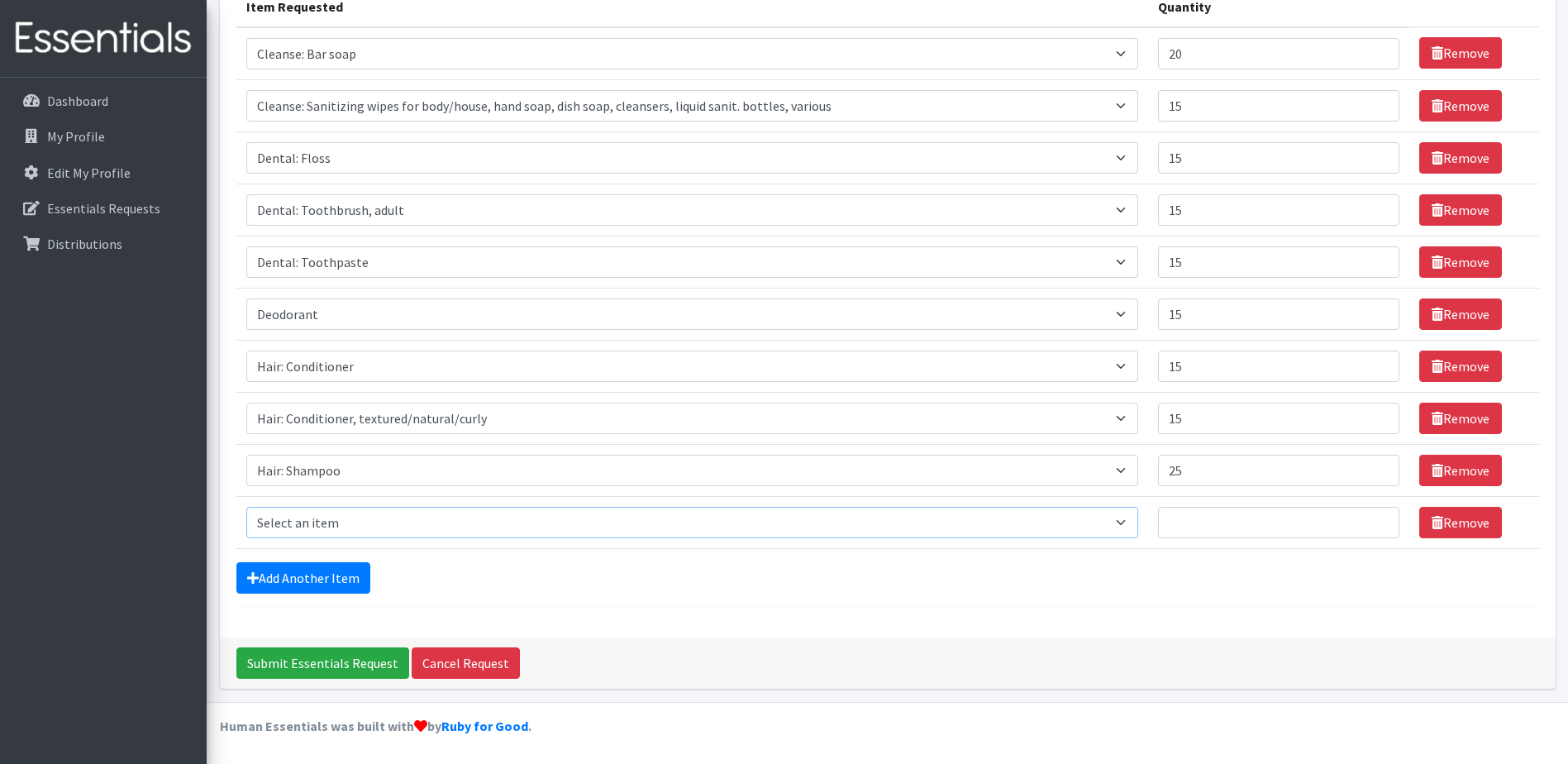
click at [326, 524] on select "Select an item Cleanse: Bar soap Cleanse: Sanitizing wipes for body/house, hand…" at bounding box center [693, 523] width 893 height 31
select select "15545"
click at [247, 507] on select "Select an item Cleanse: Bar soap Cleanse: Sanitizing wipes for body/house, hand…" at bounding box center [693, 523] width 893 height 31
click at [1185, 525] on input "Quantity" at bounding box center [1278, 523] width 241 height 31
type input "15"
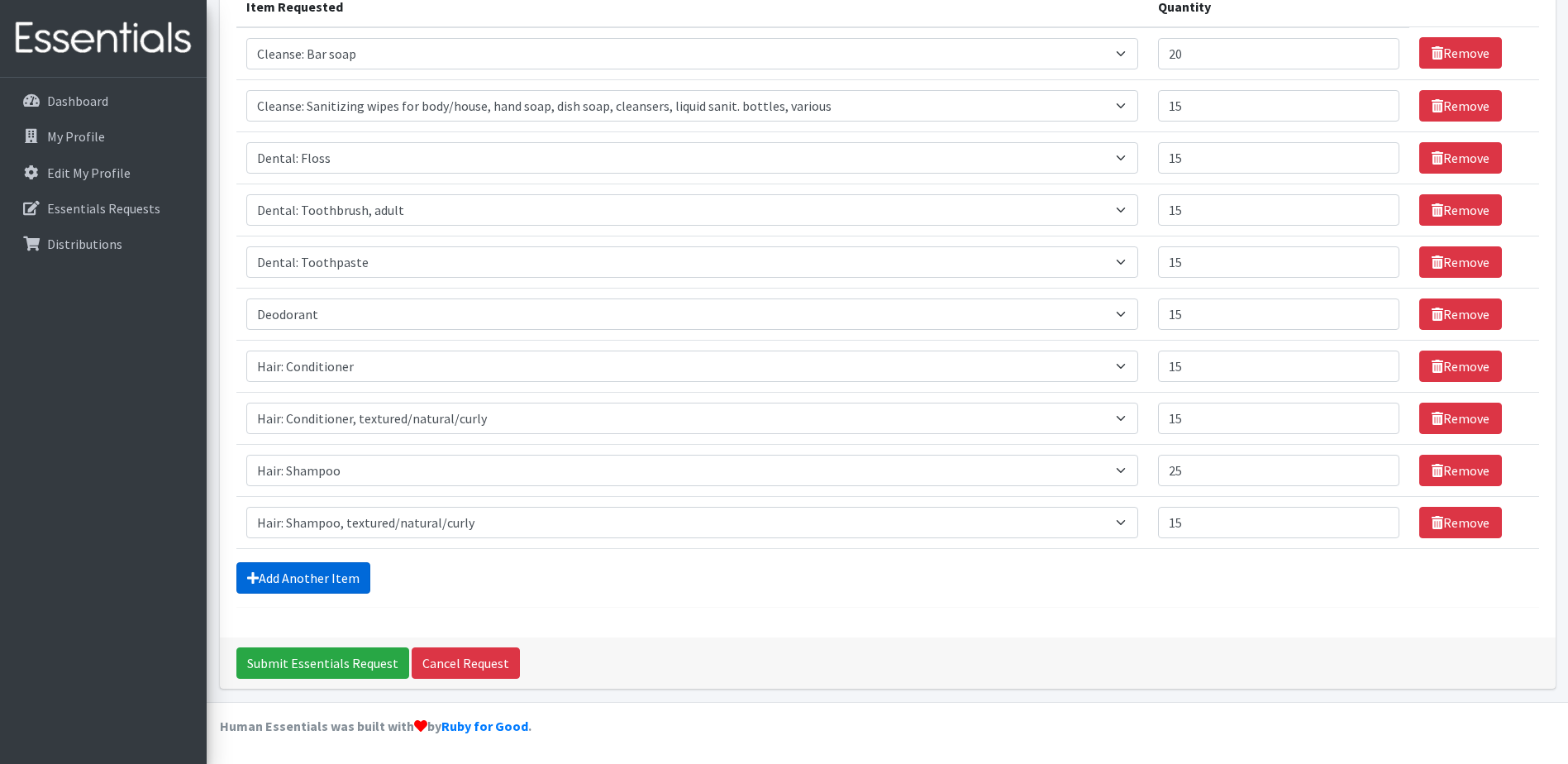
click at [279, 580] on link "Add Another Item" at bounding box center [304, 578] width 134 height 31
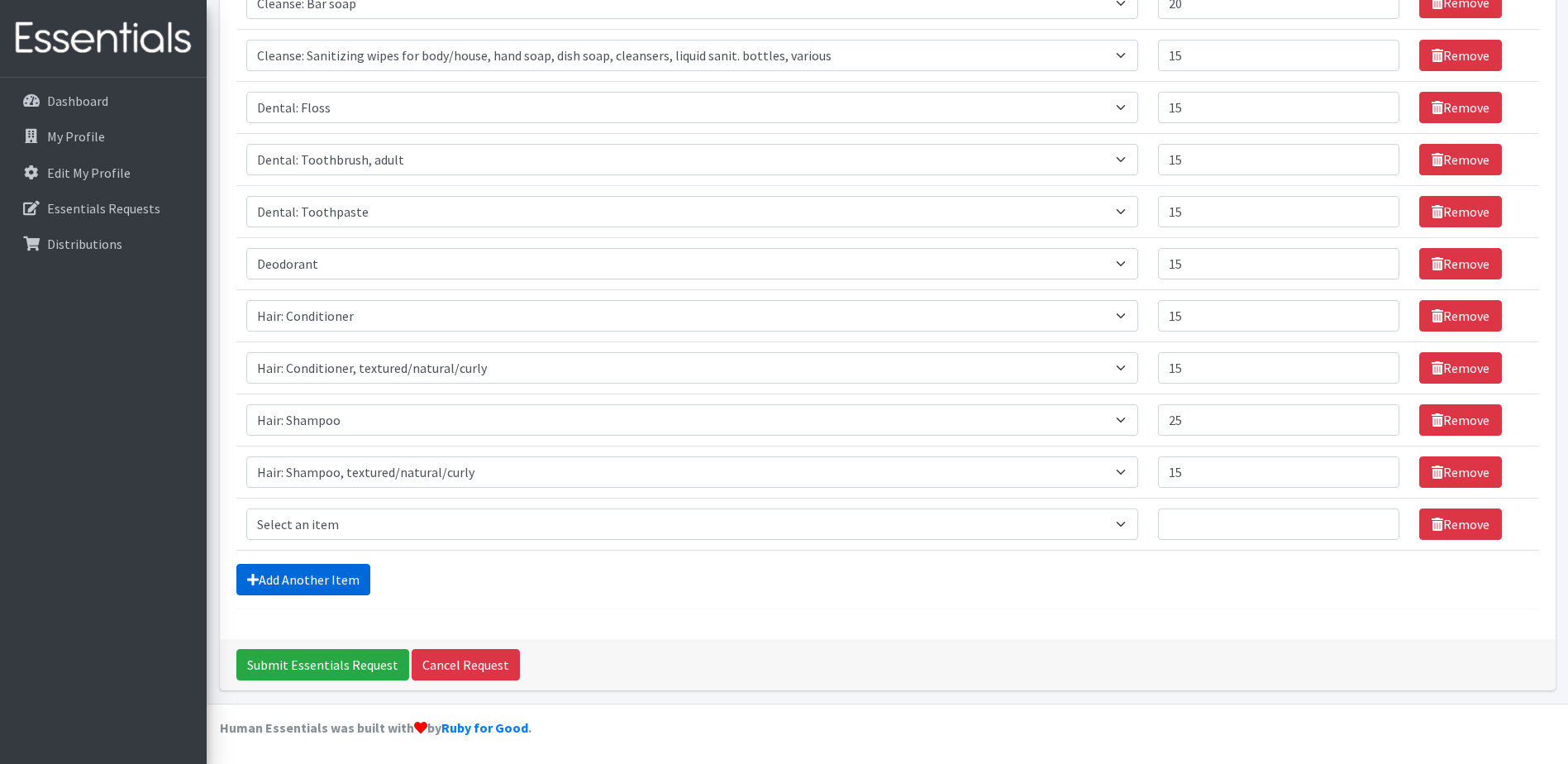
scroll to position [282, 0]
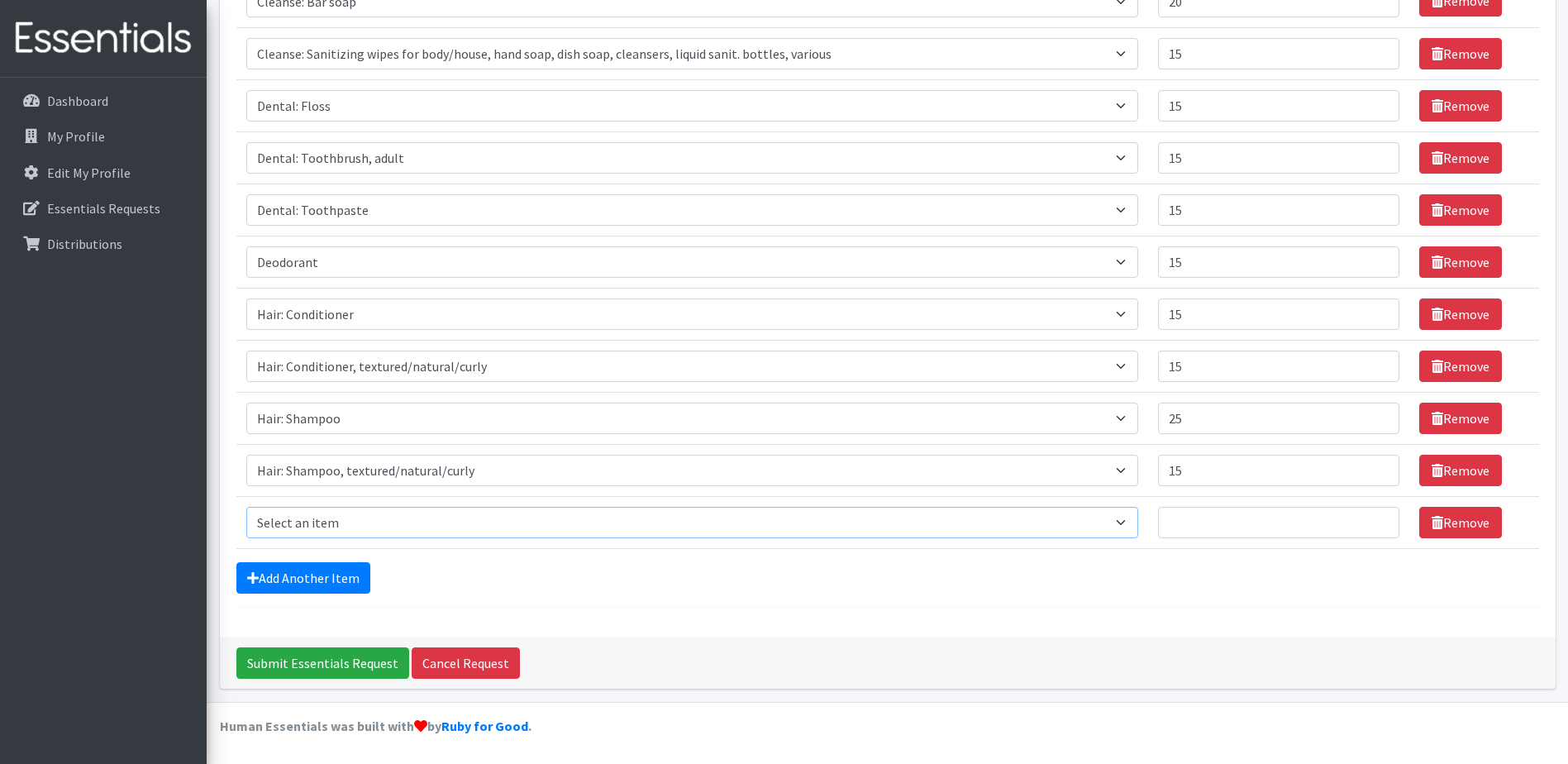
click at [303, 535] on select "Select an item Cleanse: Bar soap Cleanse: Sanitizing wipes for body/house, hand…" at bounding box center [693, 523] width 893 height 31
select select "15161"
click at [247, 507] on select "Select an item Cleanse: Bar soap Cleanse: Sanitizing wipes for body/house, hand…" at bounding box center [693, 523] width 893 height 31
click at [1285, 525] on input "Quantity" at bounding box center [1278, 523] width 241 height 31
type input "10"
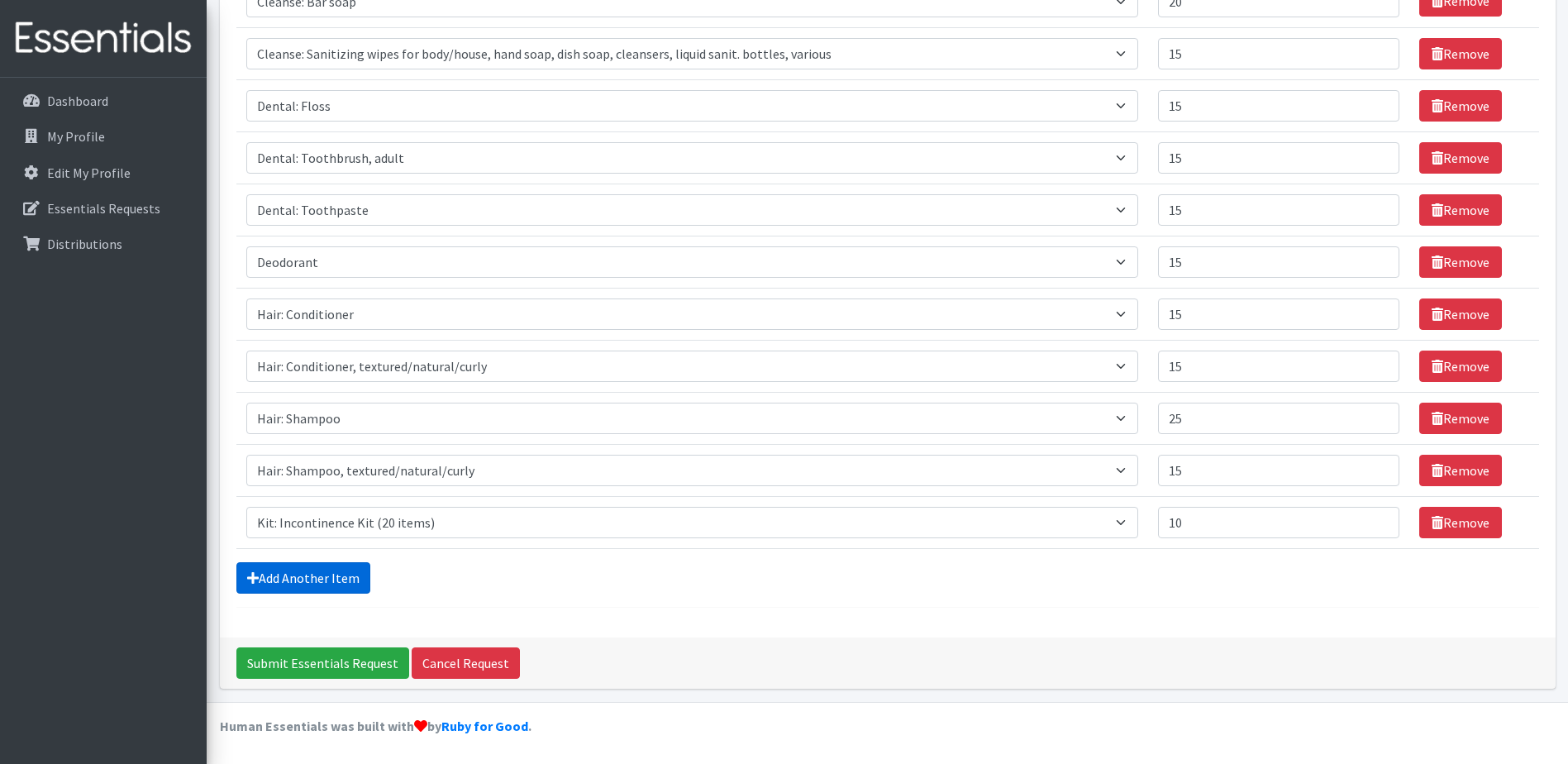
click at [304, 585] on link "Add Another Item" at bounding box center [304, 578] width 134 height 31
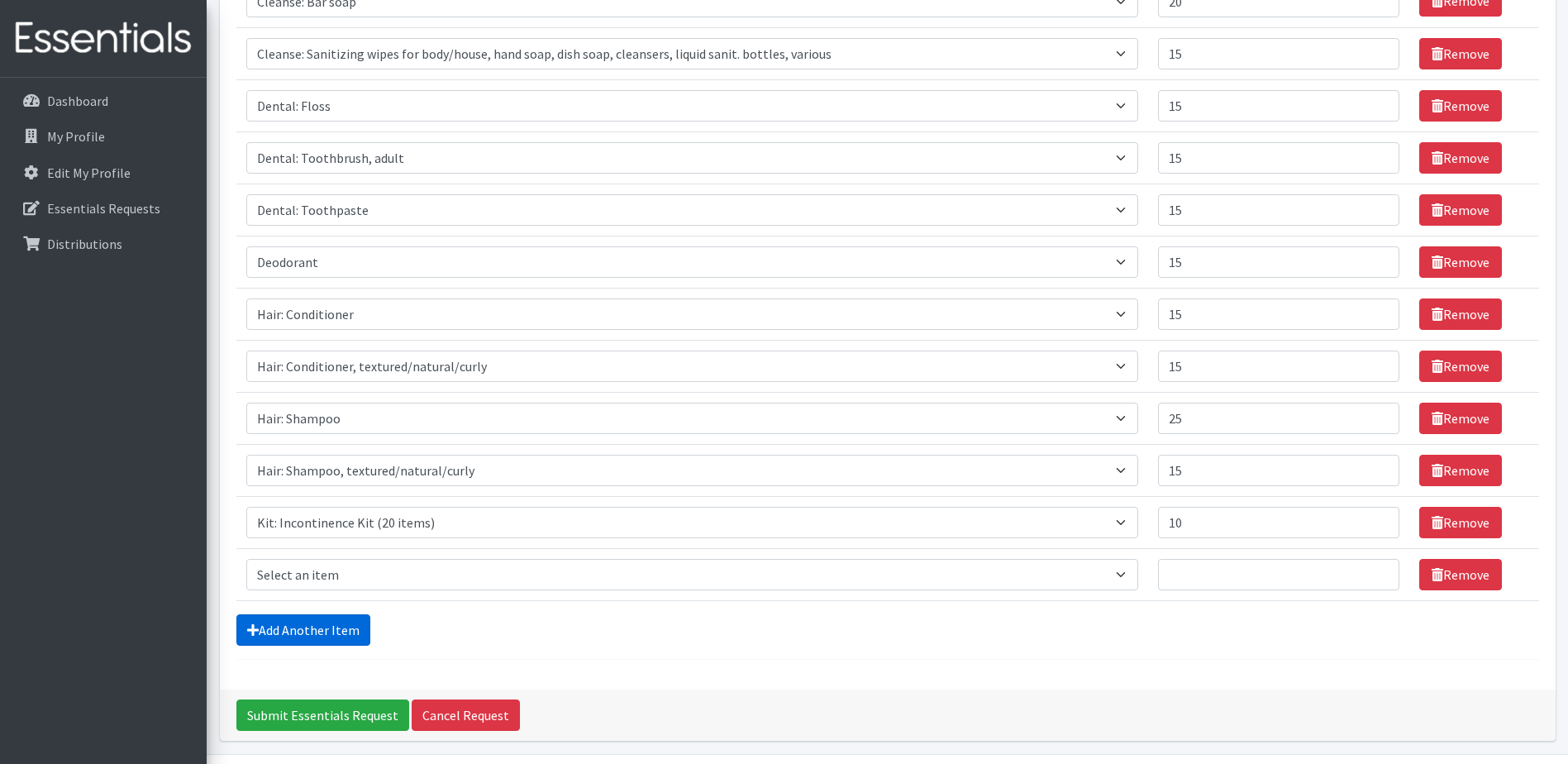
scroll to position [333, 0]
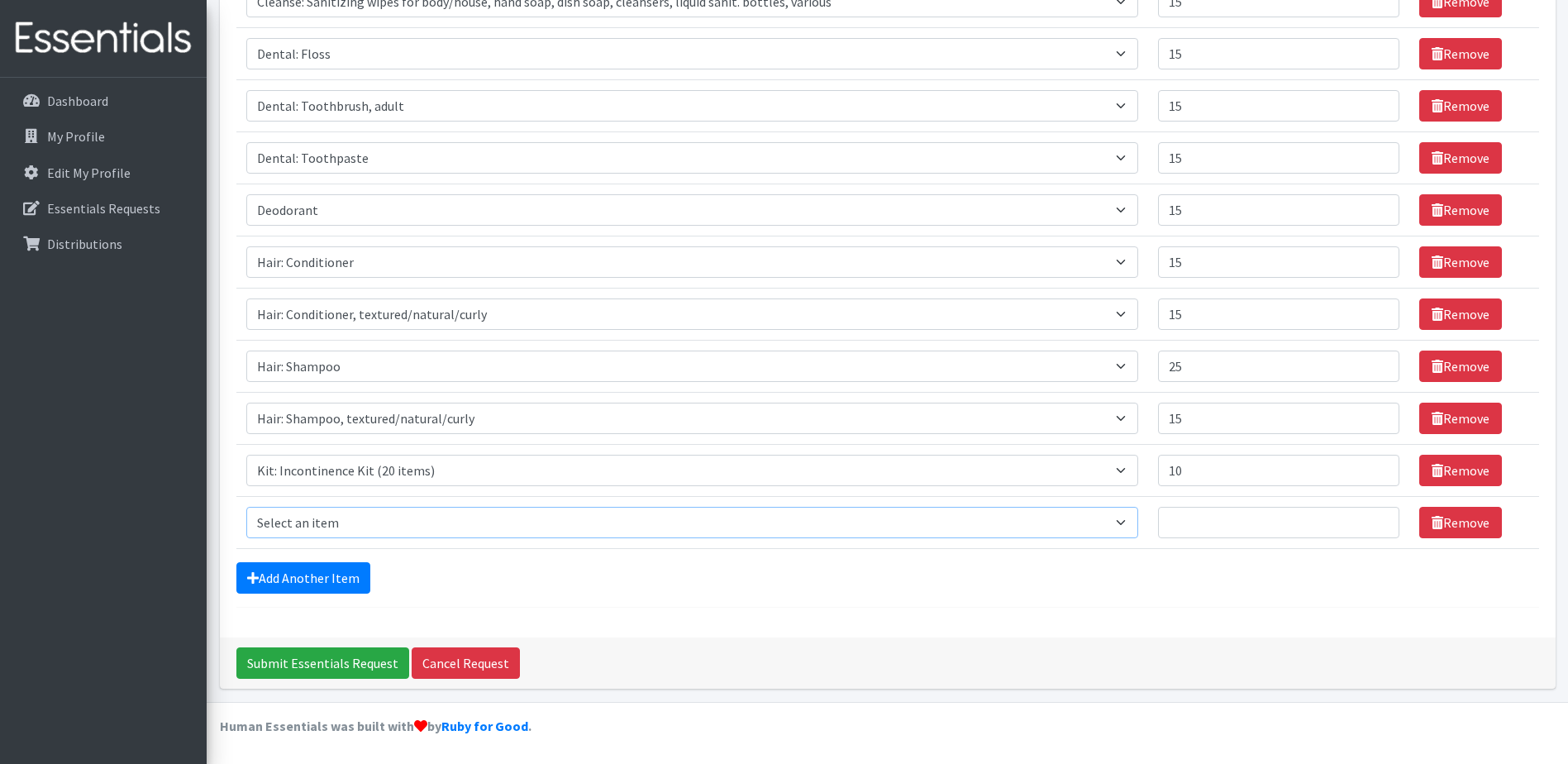
click at [299, 522] on select "Select an item Cleanse: Bar soap Cleanse: Sanitizing wipes for body/house, hand…" at bounding box center [693, 523] width 893 height 31
select select "15113"
click at [247, 507] on select "Select an item Cleanse: Bar soap Cleanse: Sanitizing wipes for body/house, hand…" at bounding box center [693, 523] width 893 height 31
click at [1224, 525] on input "Quantity" at bounding box center [1278, 523] width 241 height 31
type input "25"
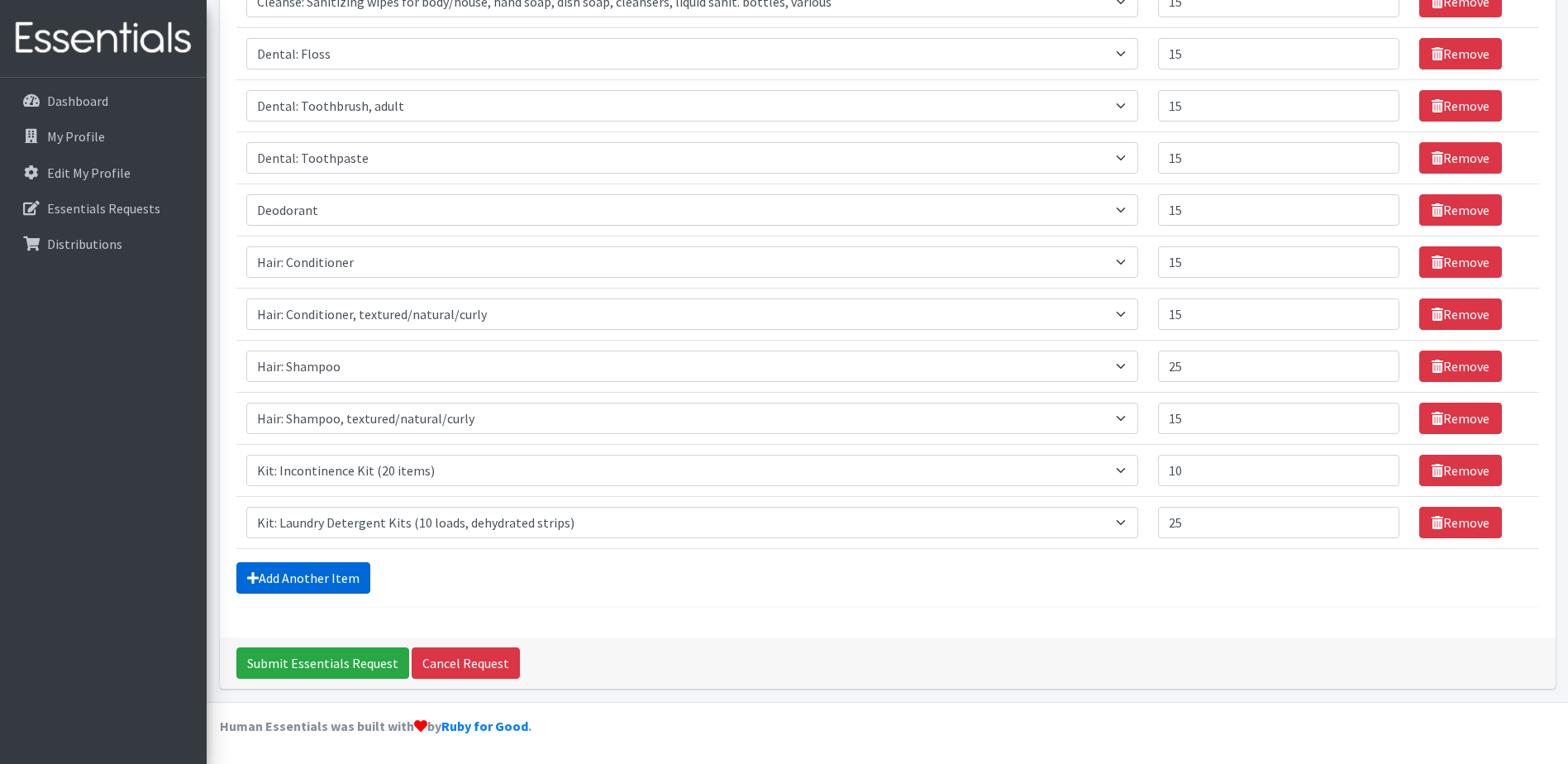
click at [282, 574] on link "Add Another Item" at bounding box center [304, 578] width 134 height 31
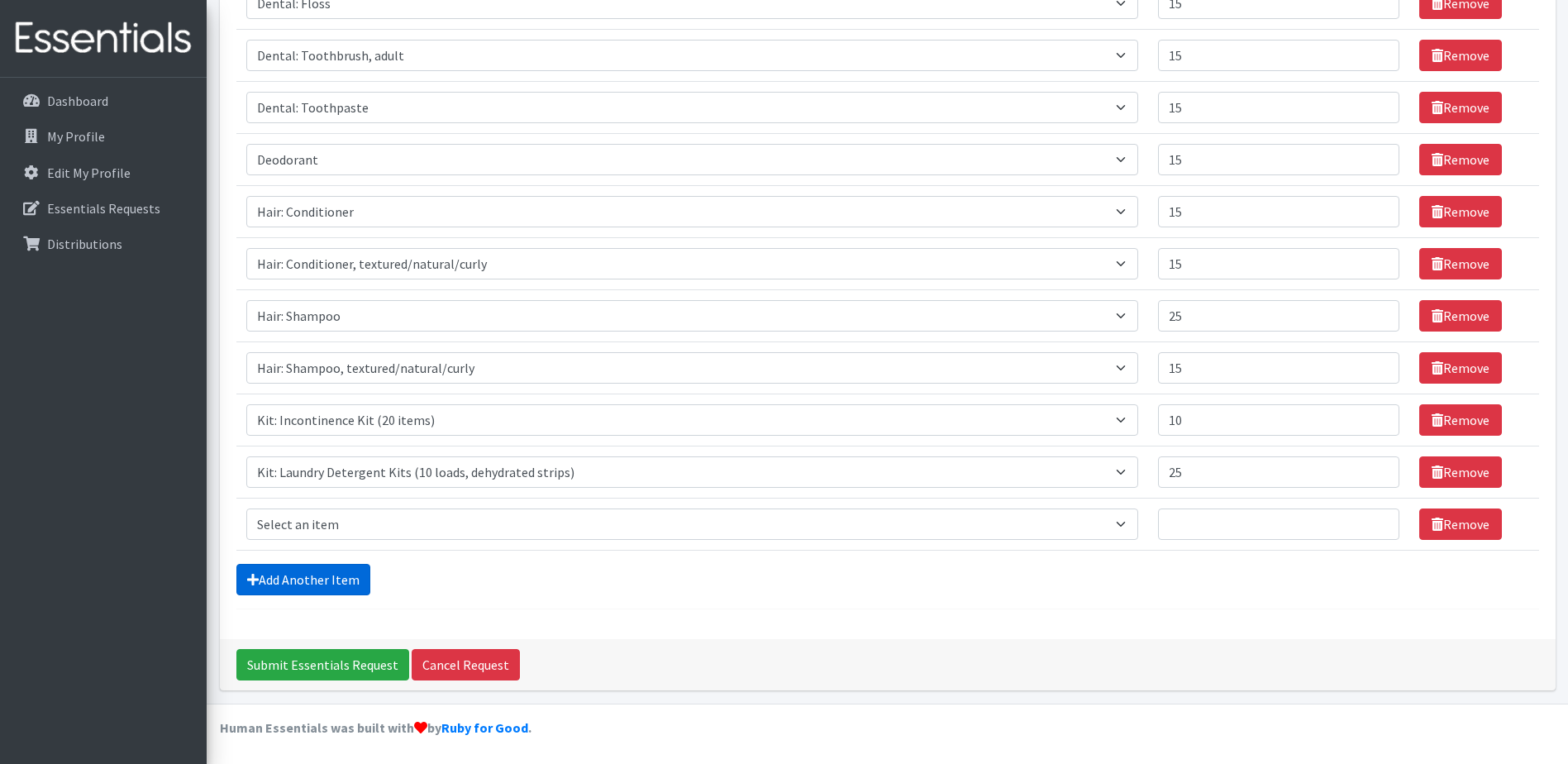
scroll to position [385, 0]
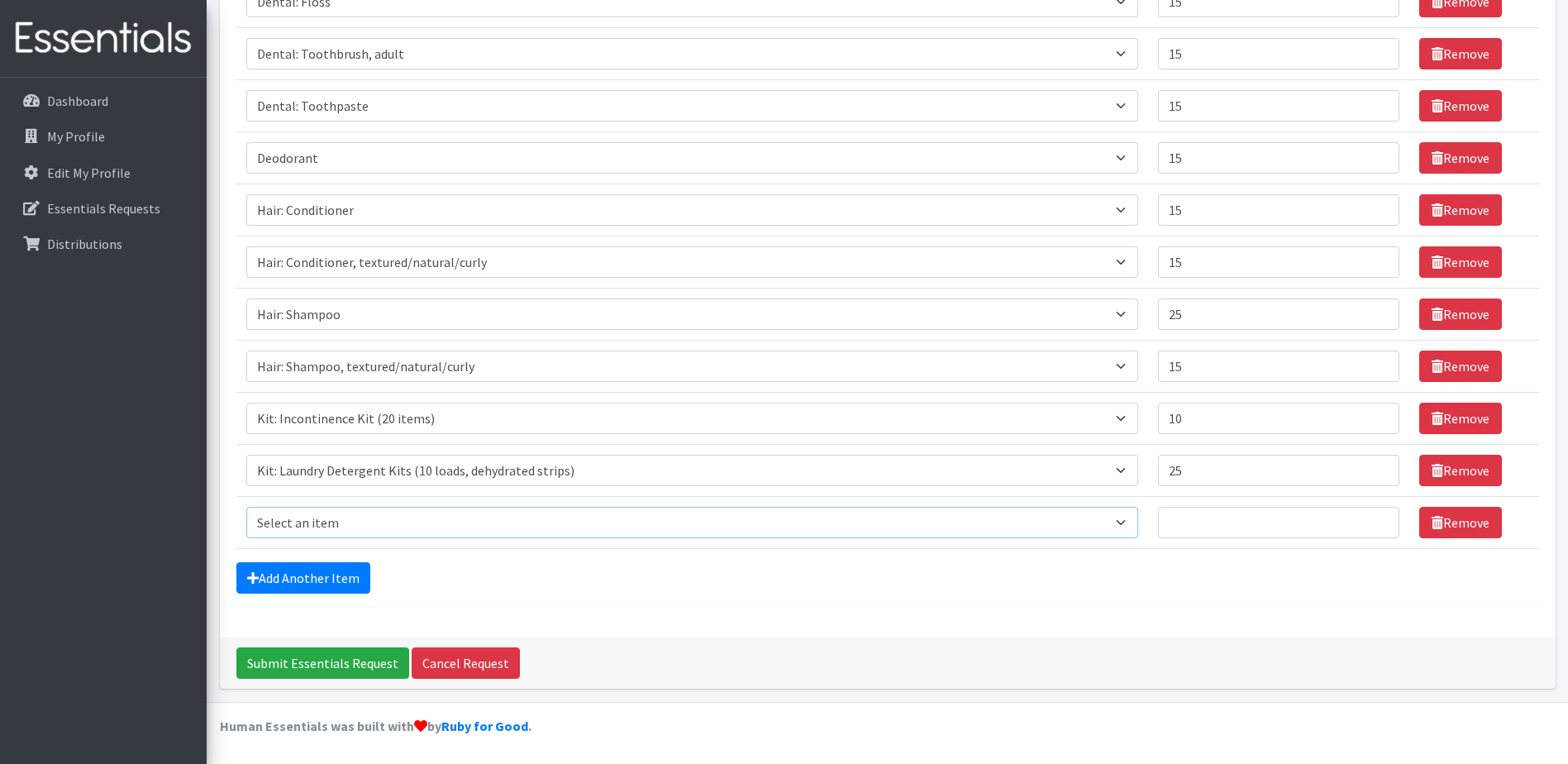
click at [282, 523] on select "Select an item Cleanse: Bar soap Cleanse: Sanitizing wipes for body/house, hand…" at bounding box center [693, 523] width 893 height 31
select select "12020"
click at [247, 507] on select "Select an item Cleanse: Bar soap Cleanse: Sanitizing wipes for body/house, hand…" at bounding box center [693, 523] width 893 height 31
click at [1240, 526] on input "Quantity" at bounding box center [1278, 523] width 241 height 31
type input "15"
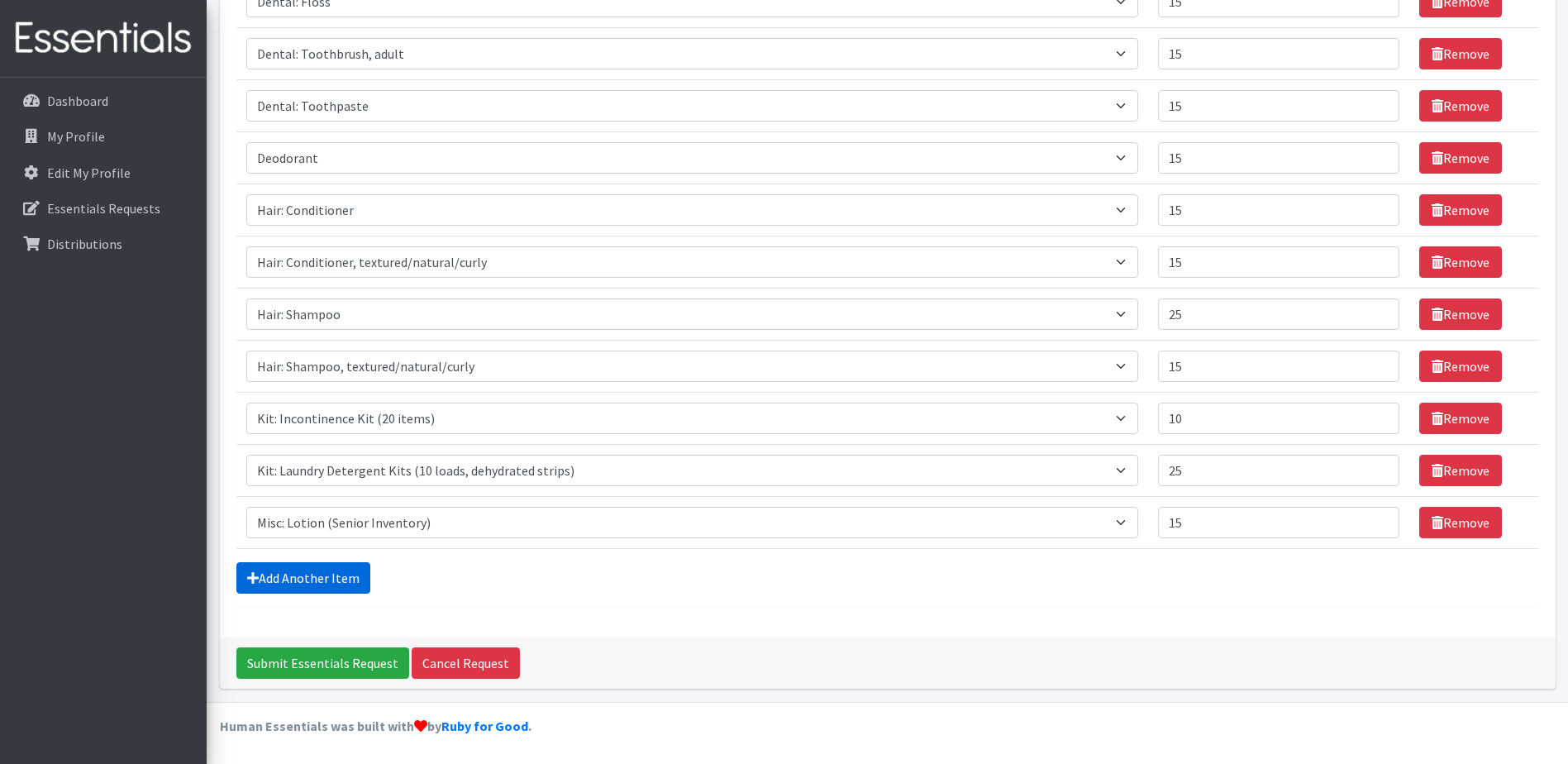
click at [303, 581] on link "Add Another Item" at bounding box center [304, 578] width 134 height 31
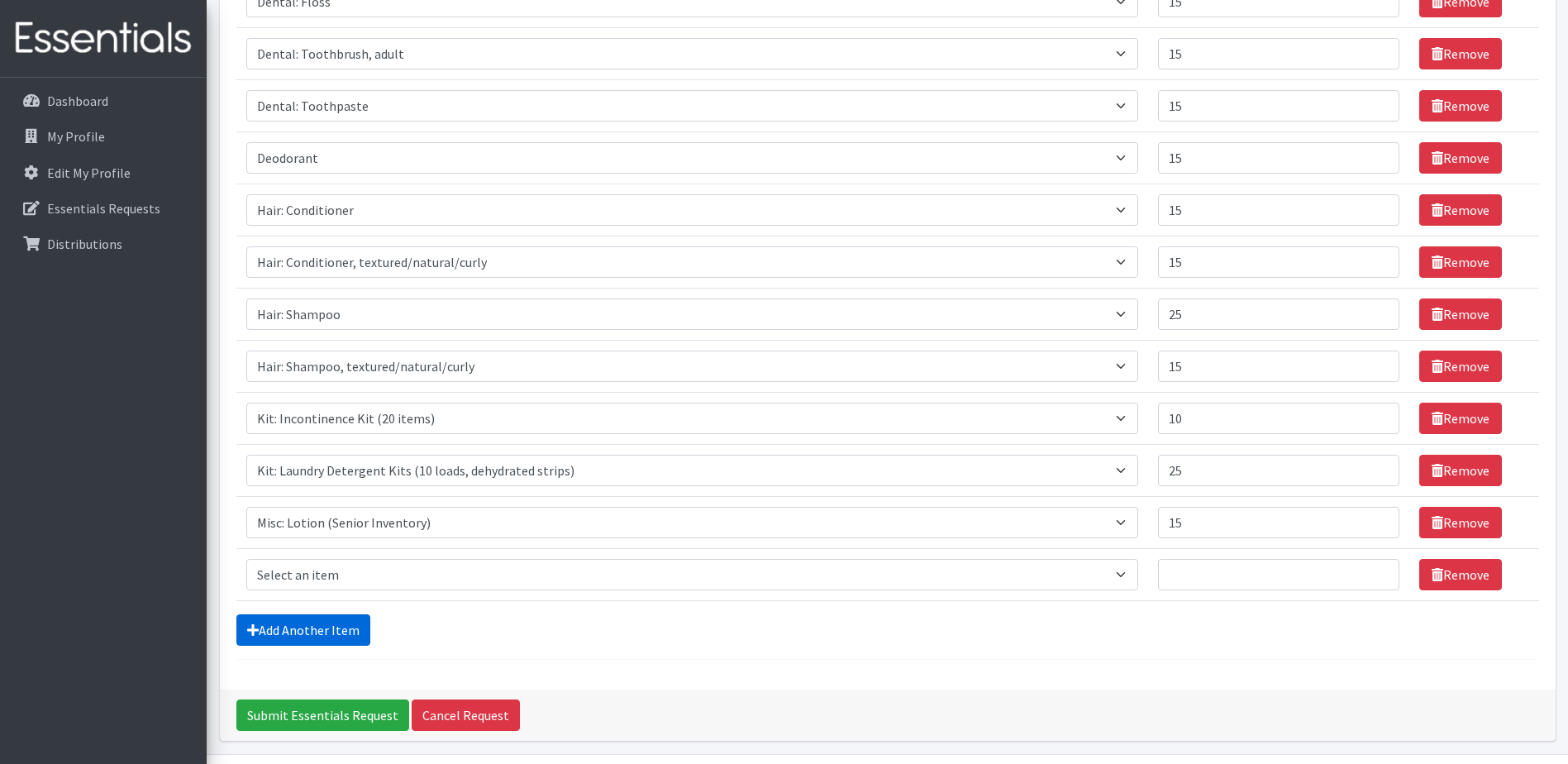
scroll to position [437, 0]
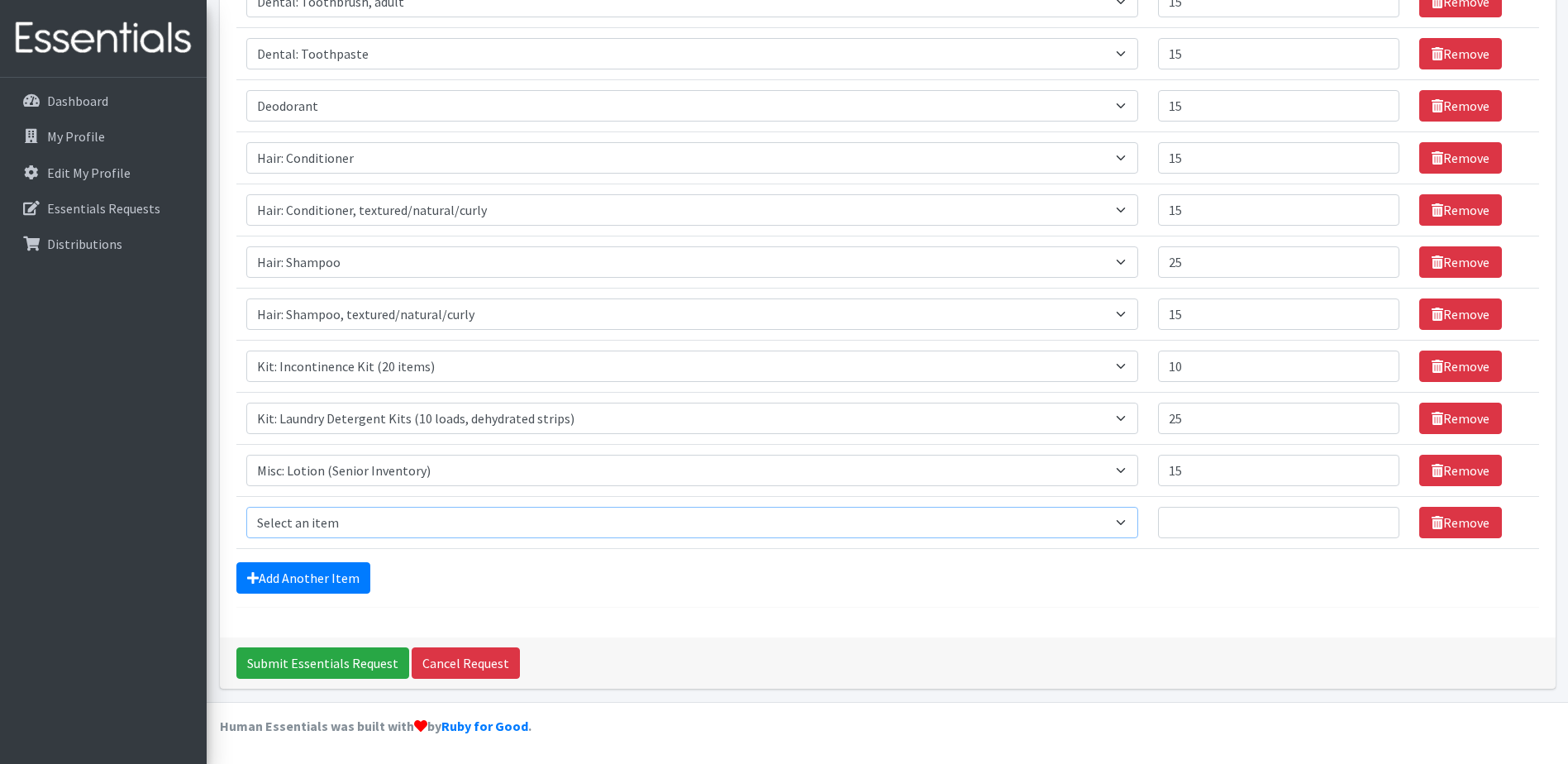
click at [299, 530] on select "Select an item Cleanse: Bar soap Cleanse: Sanitizing wipes for body/house, hand…" at bounding box center [693, 523] width 893 height 31
select select "15551"
click at [247, 507] on select "Select an item Cleanse: Bar soap Cleanse: Sanitizing wipes for body/house, hand…" at bounding box center [693, 523] width 893 height 31
click at [1229, 524] on input "Quantity" at bounding box center [1278, 523] width 241 height 31
type input "25"
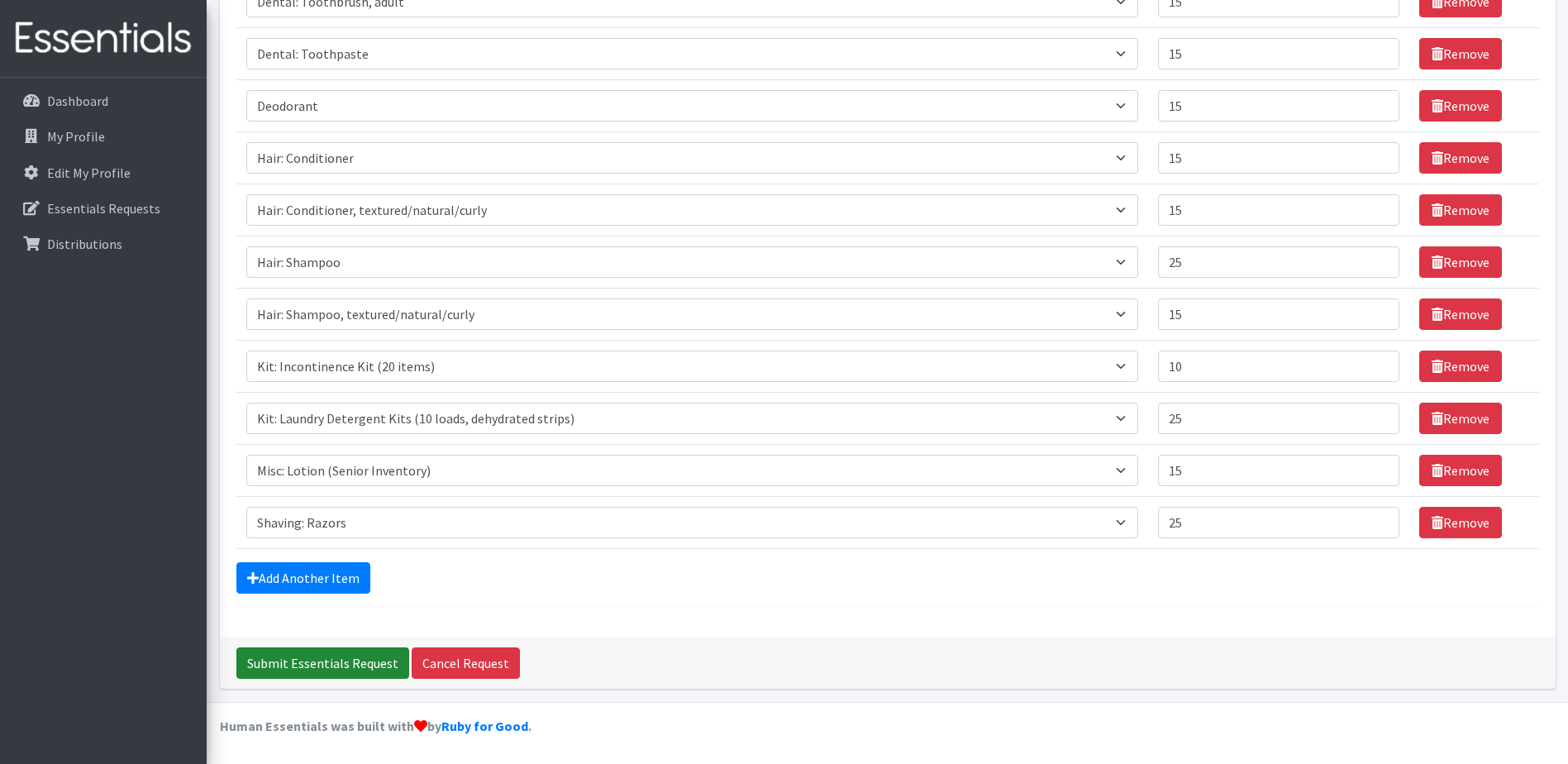
click at [338, 667] on input "Submit Essentials Request" at bounding box center [323, 663] width 172 height 31
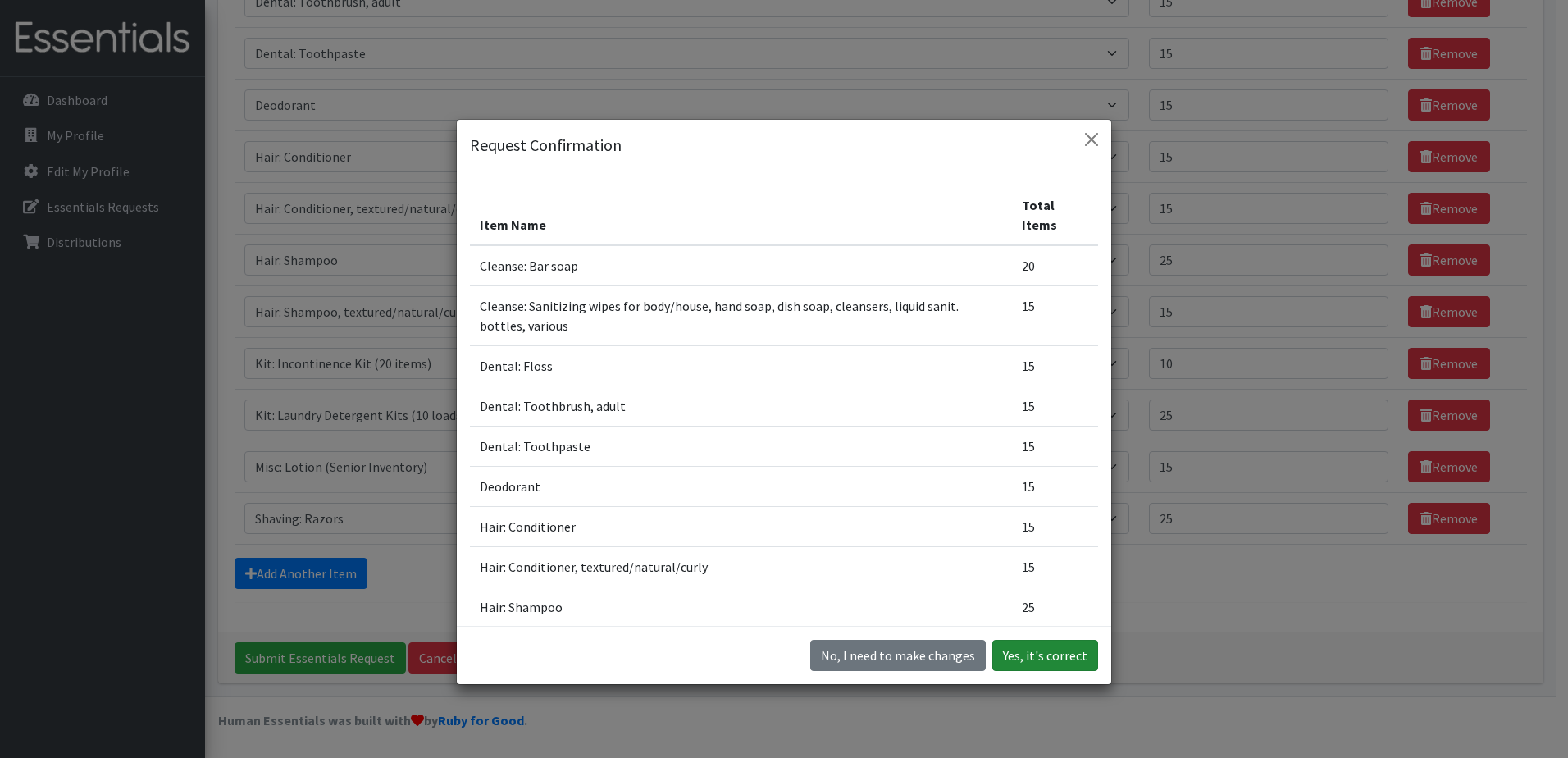
click at [1052, 661] on button "Yes, it's correct" at bounding box center [1045, 655] width 106 height 31
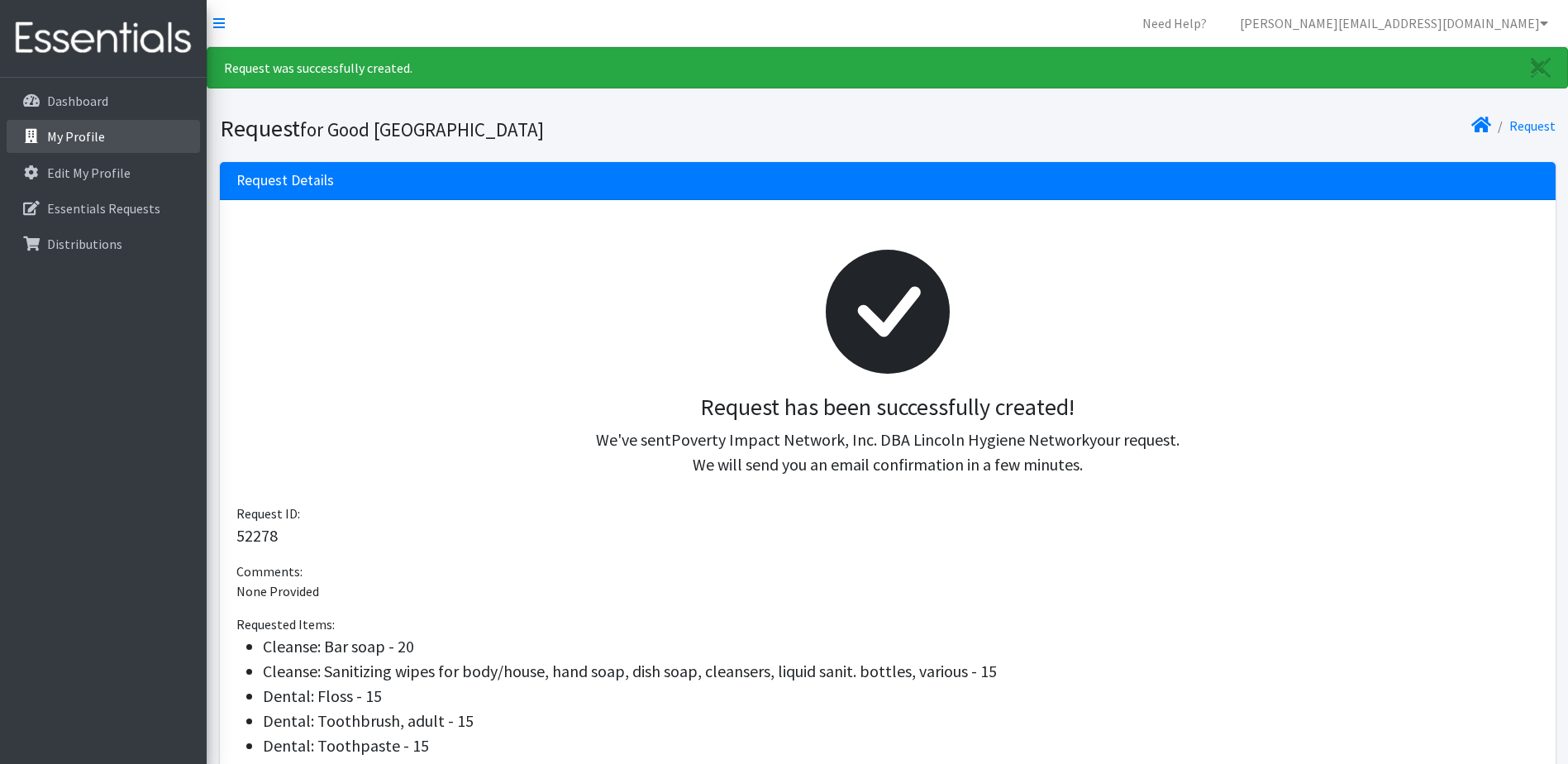
click at [64, 133] on p "My Profile" at bounding box center [75, 137] width 58 height 17
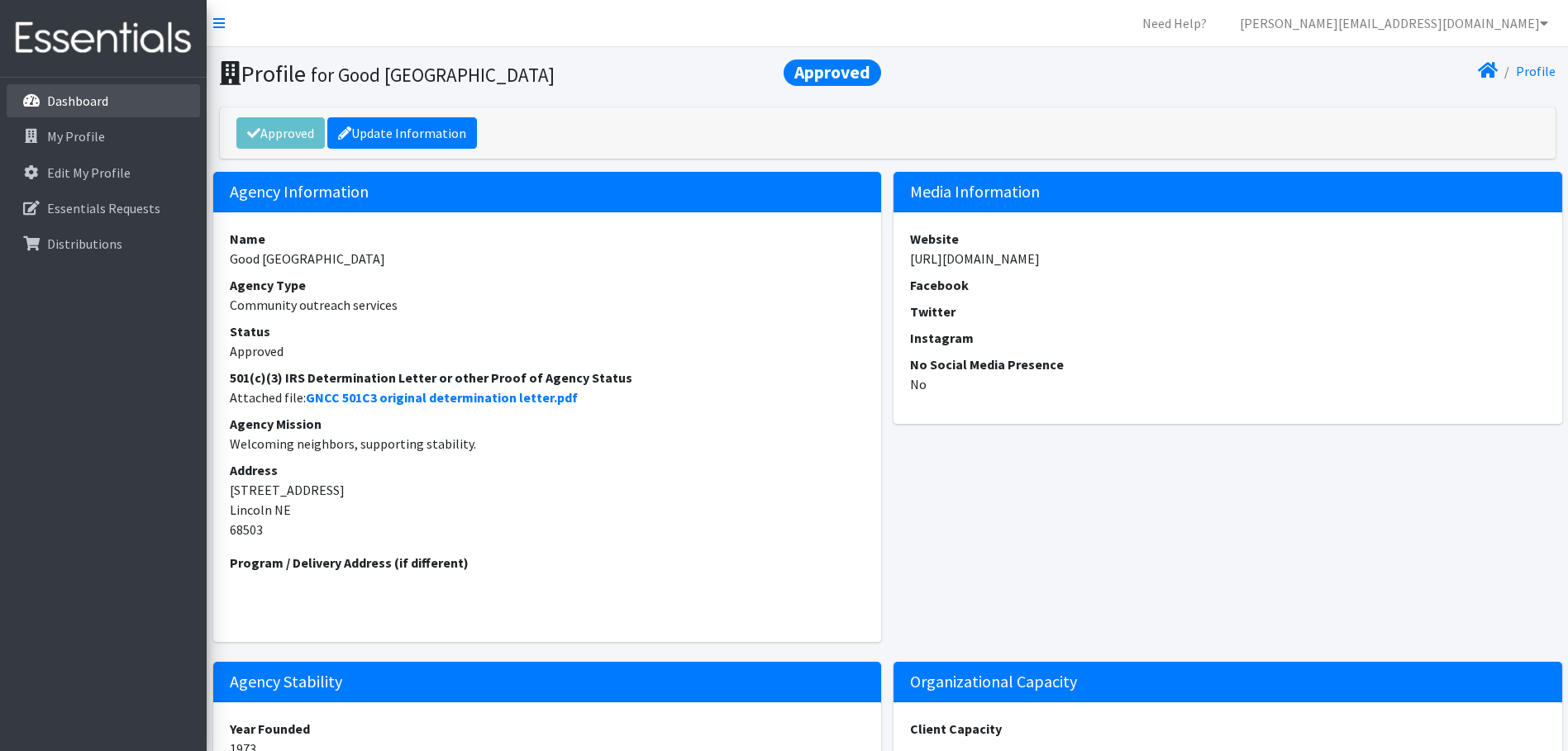
click at [83, 96] on p "Dashboard" at bounding box center [77, 101] width 61 height 17
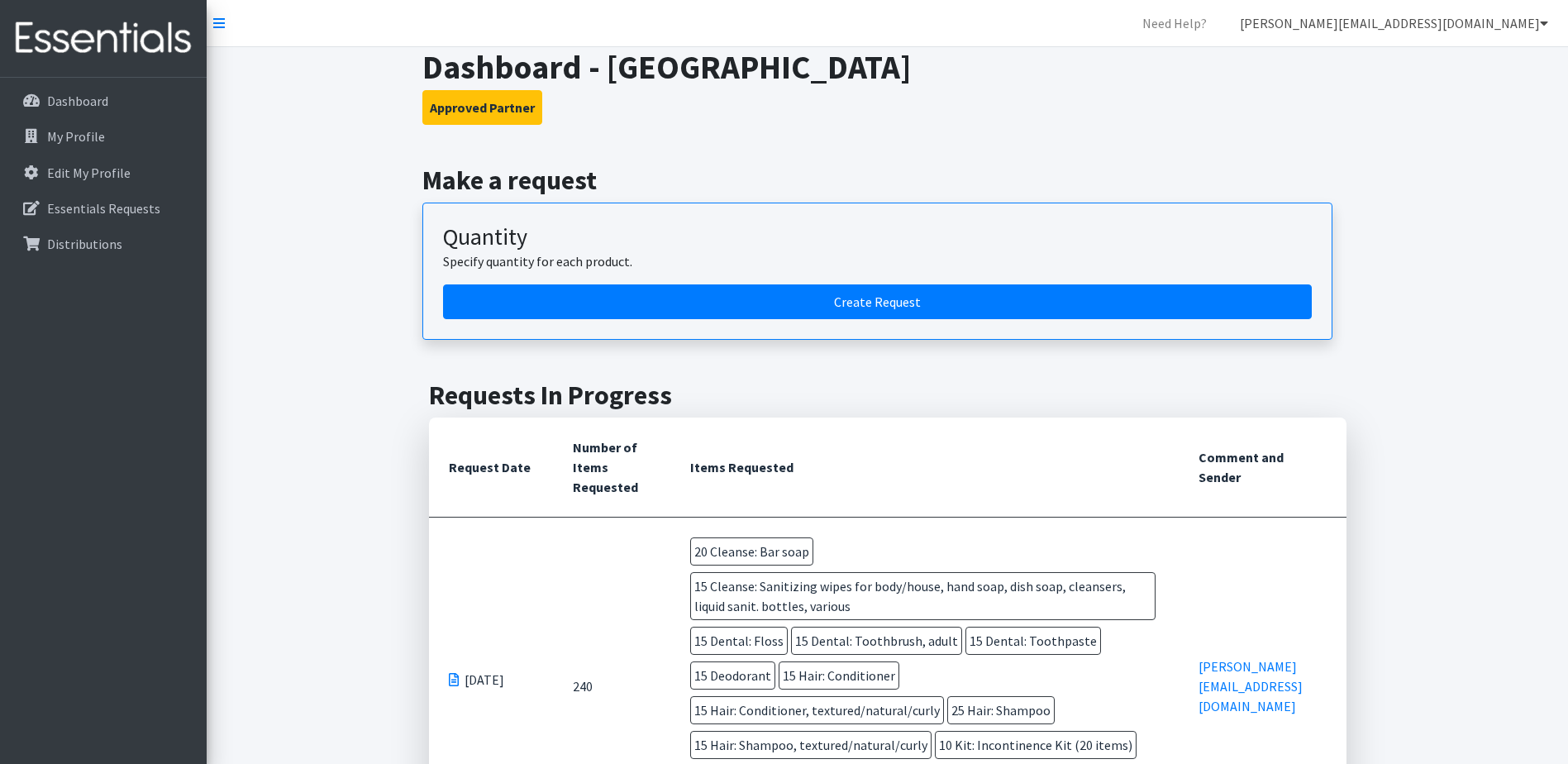
click at [1548, 19] on link "[PERSON_NAME][EMAIL_ADDRESS][DOMAIN_NAME]" at bounding box center [1394, 23] width 335 height 33
click at [1406, 62] on link "My Co-Workers" at bounding box center [1445, 60] width 230 height 33
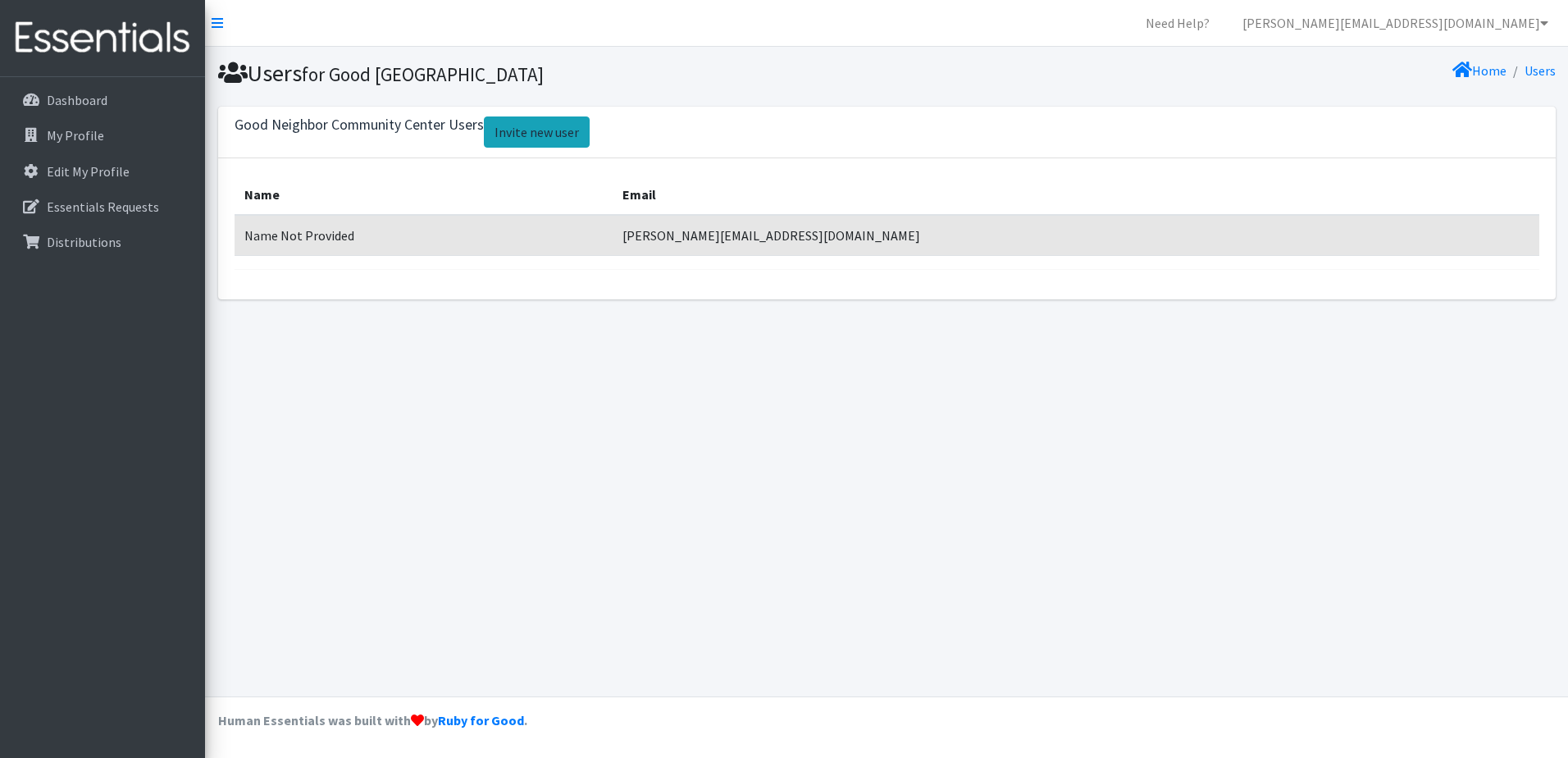
click at [514, 135] on link "Invite new user" at bounding box center [537, 132] width 106 height 31
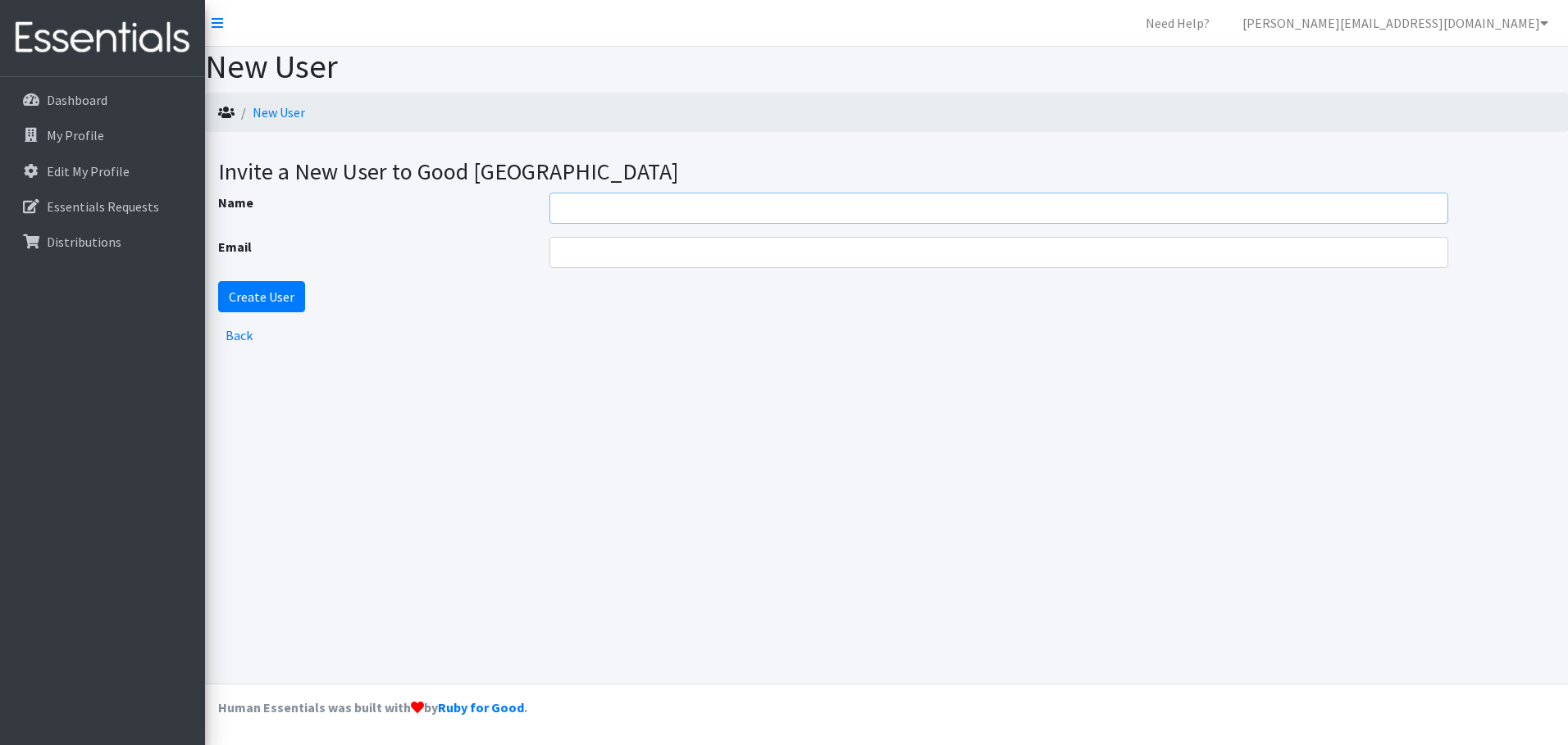
click at [562, 214] on input "Name" at bounding box center [999, 208] width 900 height 31
type input "Maia Ross"
type input "[EMAIL_ADDRESS][DOMAIN_NAME]"
click at [268, 297] on input "Create User" at bounding box center [262, 297] width 87 height 31
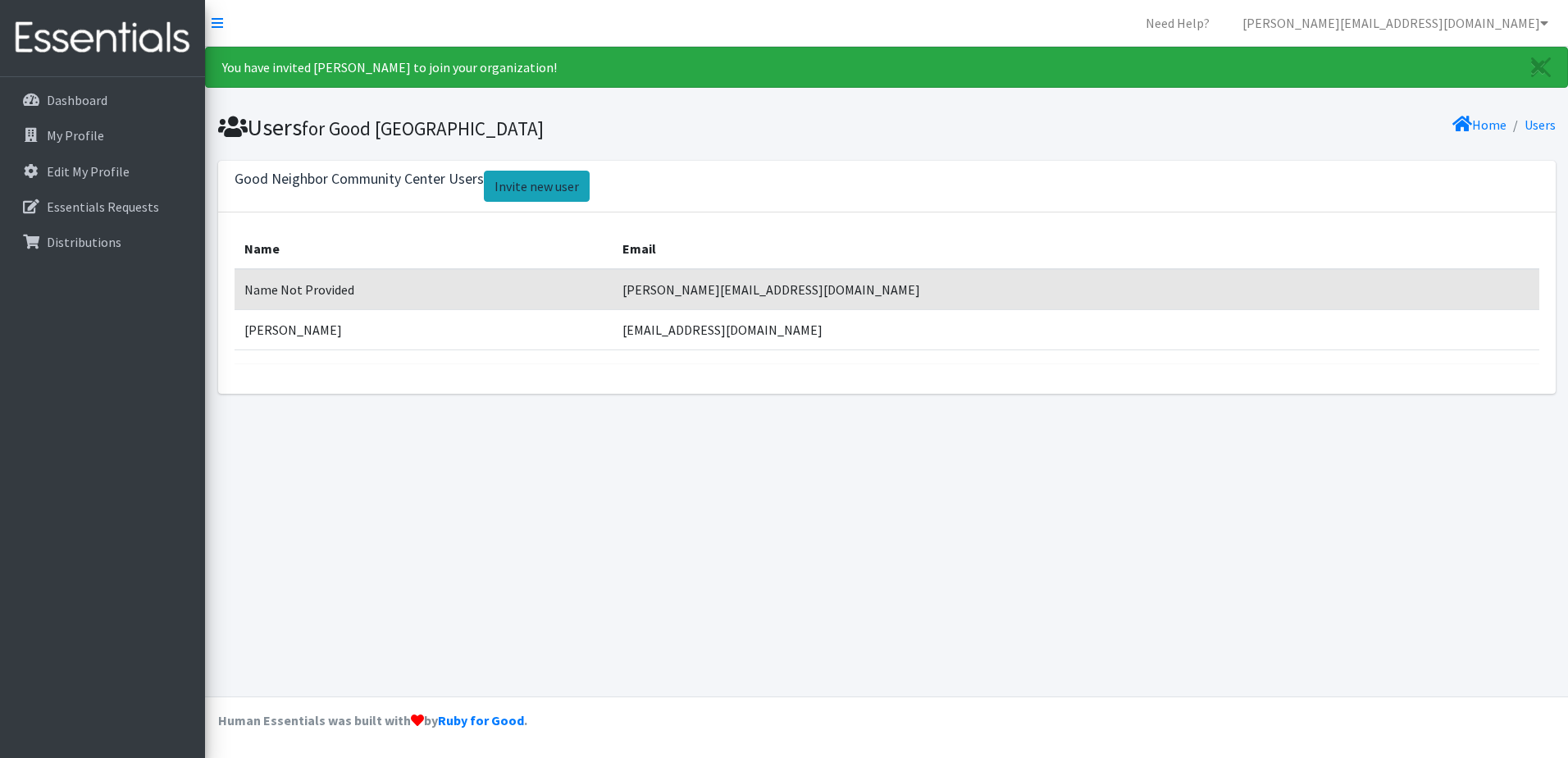
click at [522, 185] on link "Invite new user" at bounding box center [537, 187] width 106 height 31
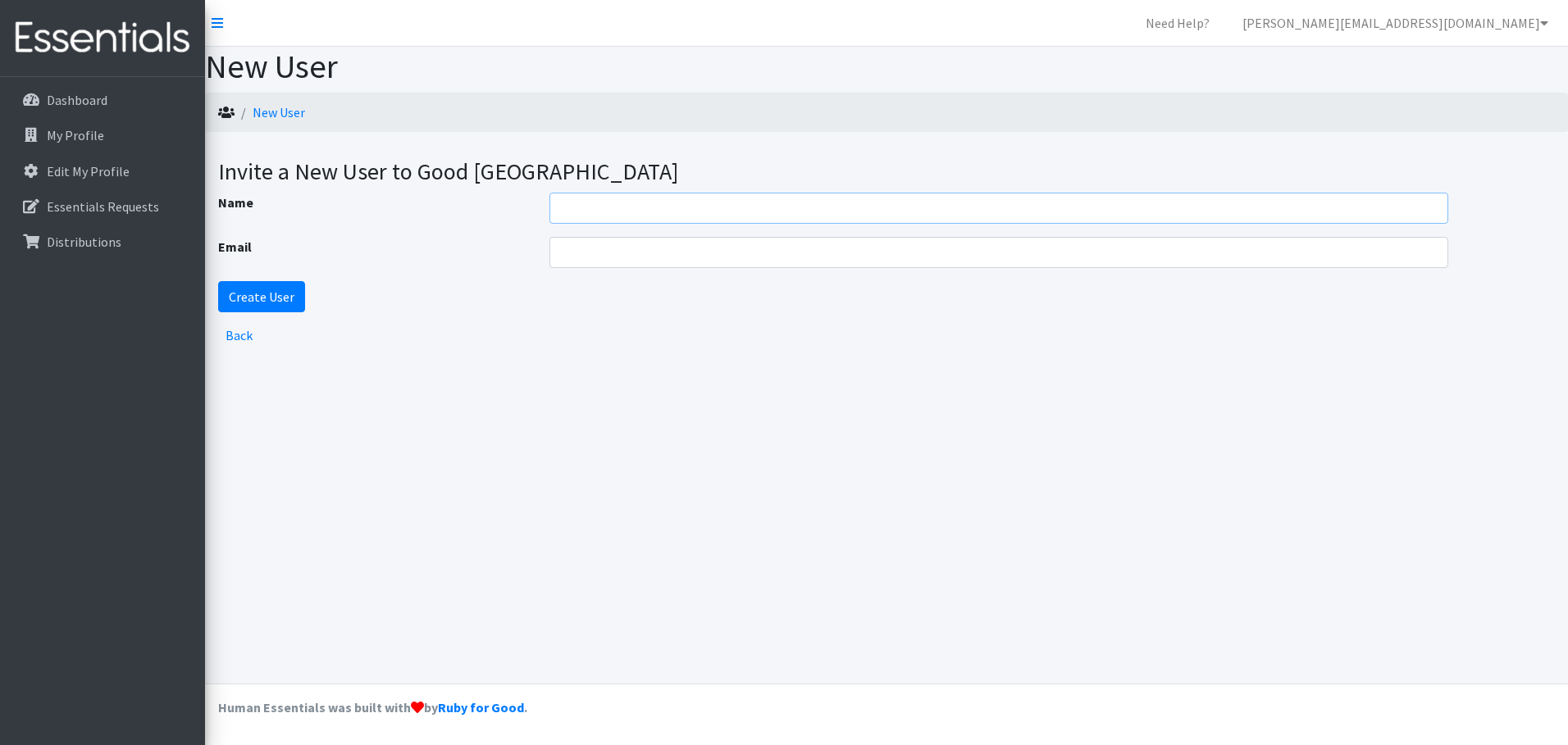
click at [604, 212] on input "Name" at bounding box center [999, 208] width 900 height 31
type input "[PERSON_NAME]"
type input "Mary@gncclincoln.org"
click at [279, 296] on input "Create User" at bounding box center [262, 297] width 87 height 31
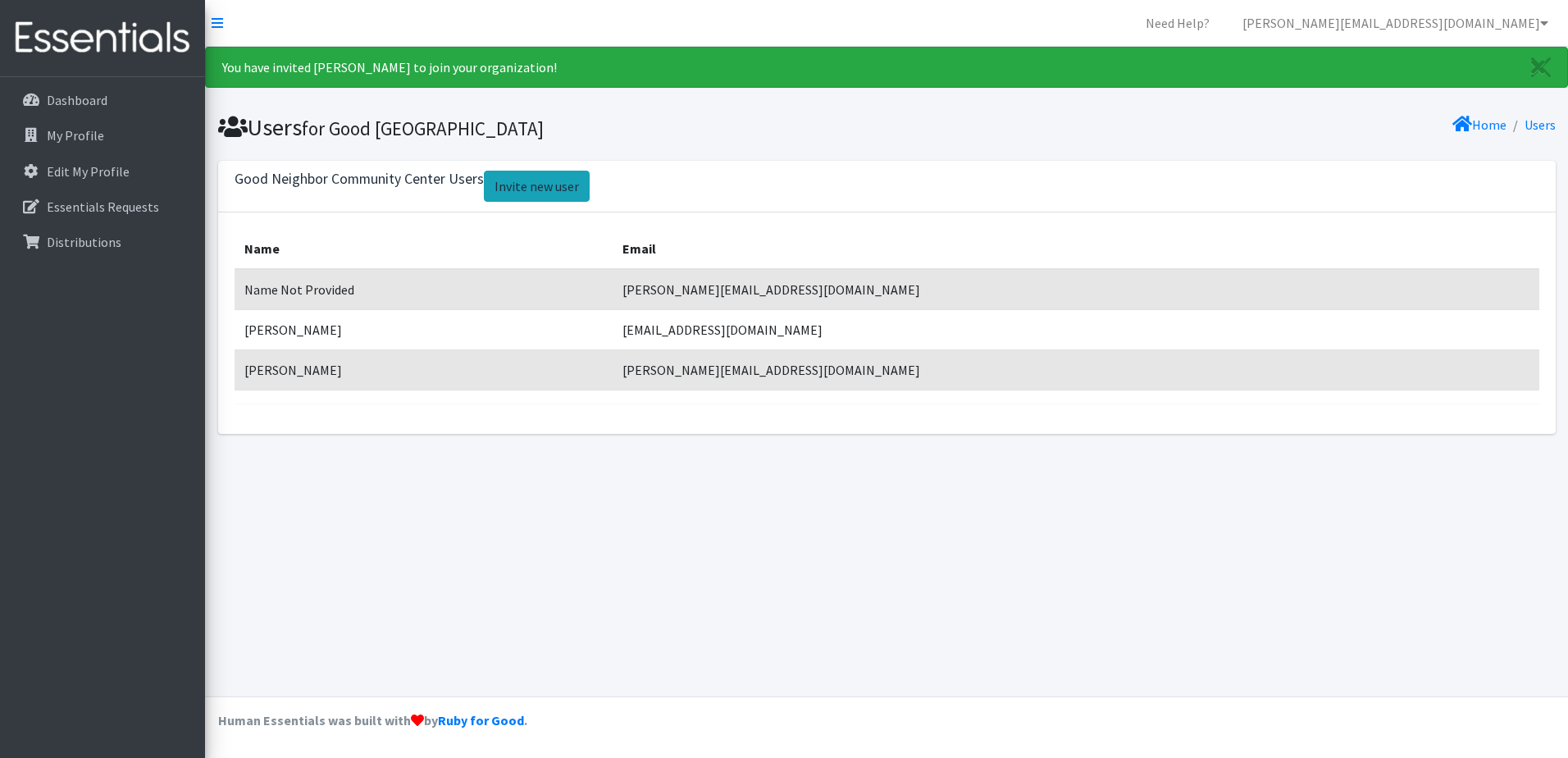
click at [523, 180] on link "Invite new user" at bounding box center [537, 187] width 106 height 31
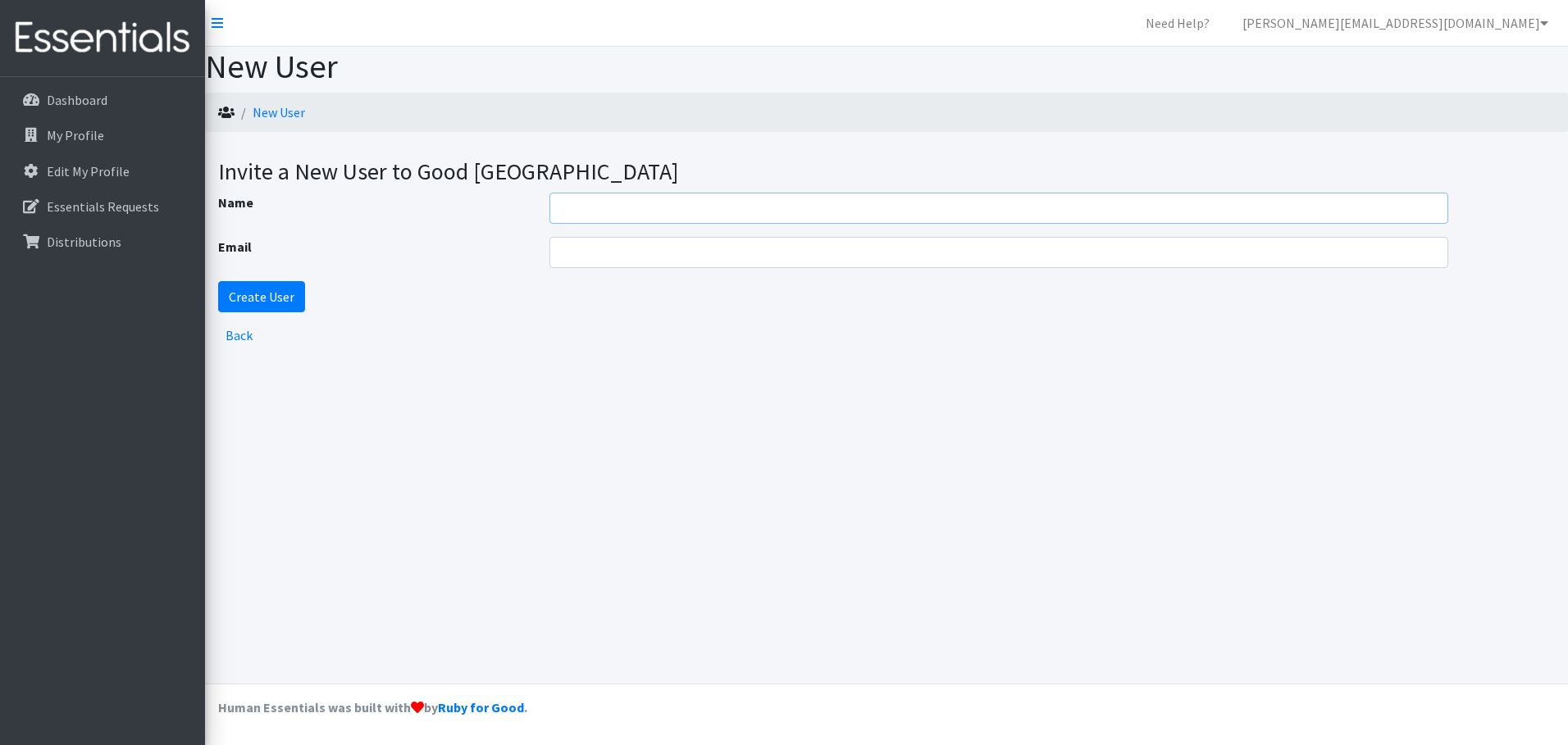
click at [568, 206] on input "Name" at bounding box center [999, 208] width 900 height 31
type input "[PERSON_NAME]"
type input "[PERSON_NAME][EMAIL_ADDRESS][DOMAIN_NAME]"
click at [286, 300] on input "Create User" at bounding box center [262, 297] width 87 height 31
